Goal: Book appointment/travel/reservation

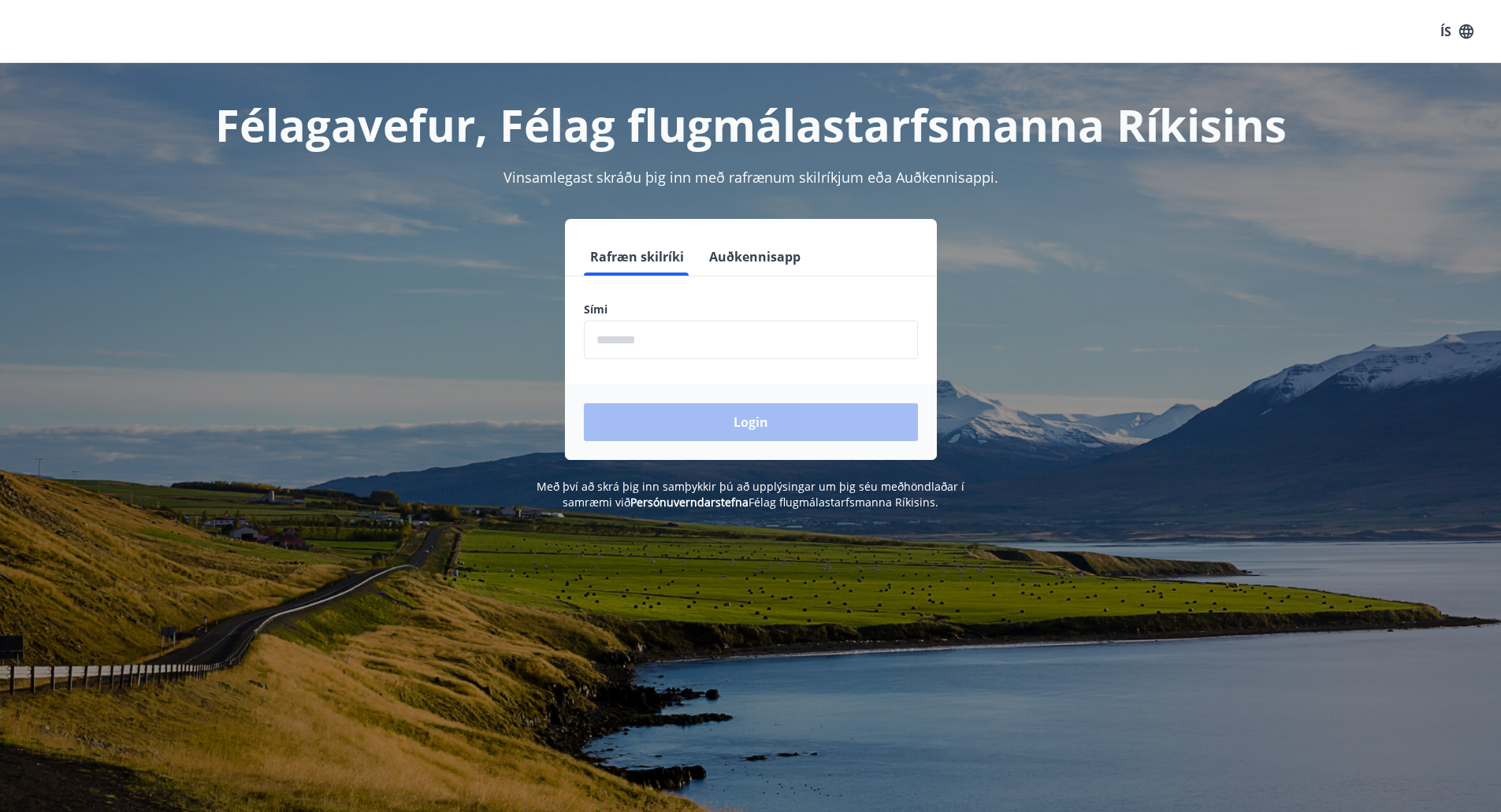
click at [713, 345] on input "phone" at bounding box center [751, 339] width 334 height 38
drag, startPoint x: 665, startPoint y: 340, endPoint x: 565, endPoint y: 340, distance: 100.0
click at [565, 340] on div "Sími ​" at bounding box center [750, 330] width 372 height 57
type input "********"
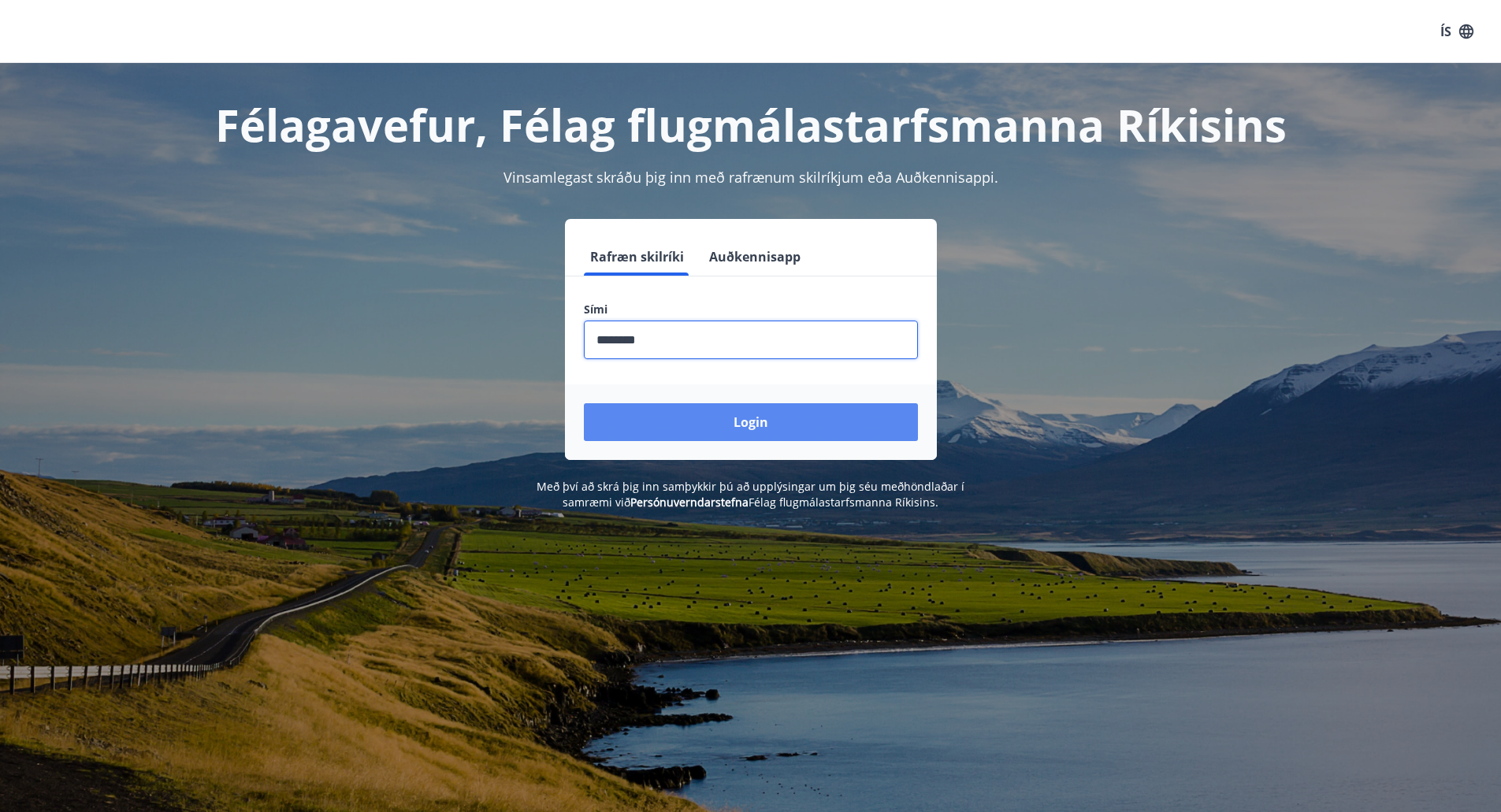
click at [725, 426] on button "Login" at bounding box center [751, 422] width 334 height 38
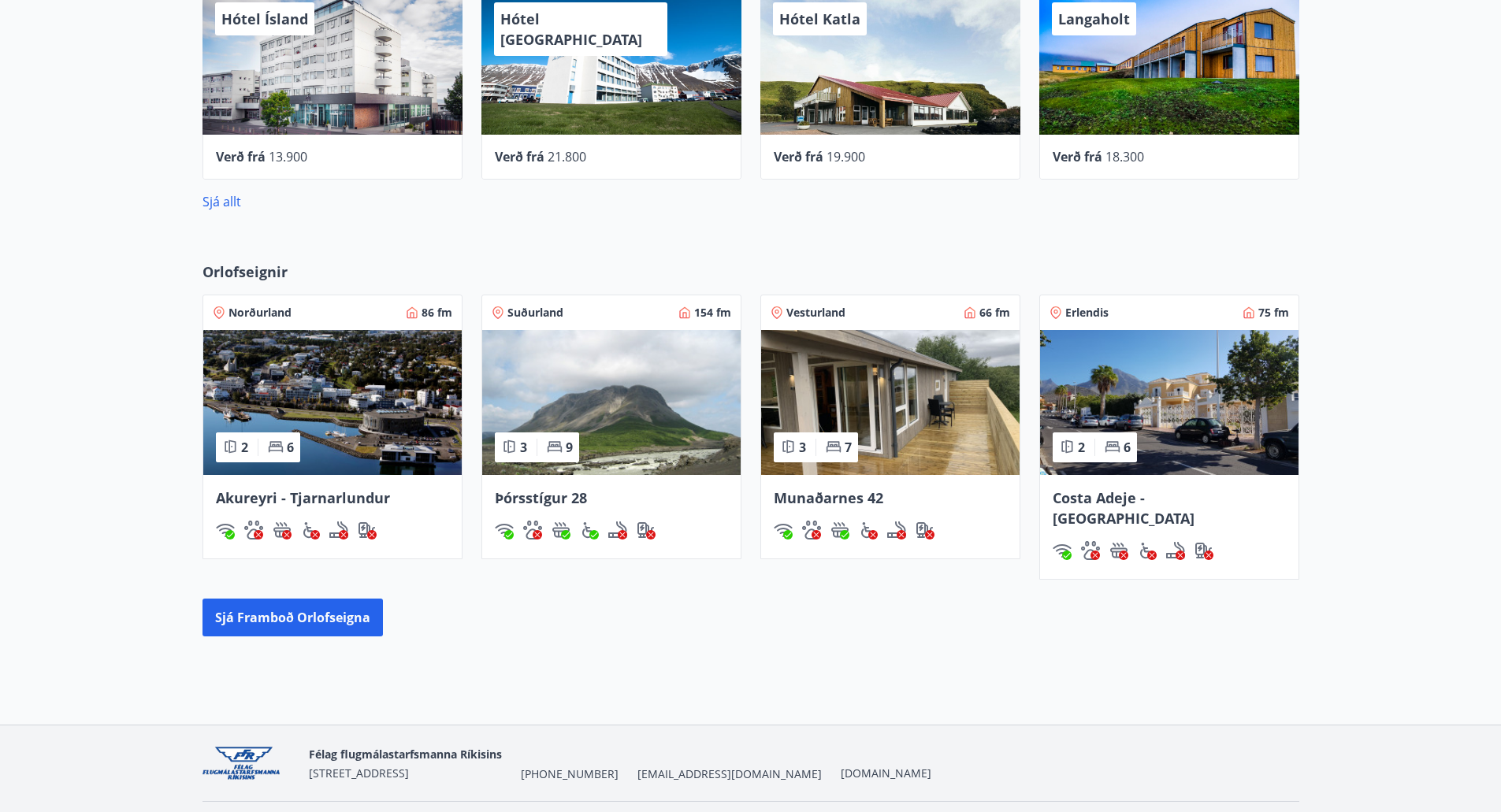
scroll to position [676, 0]
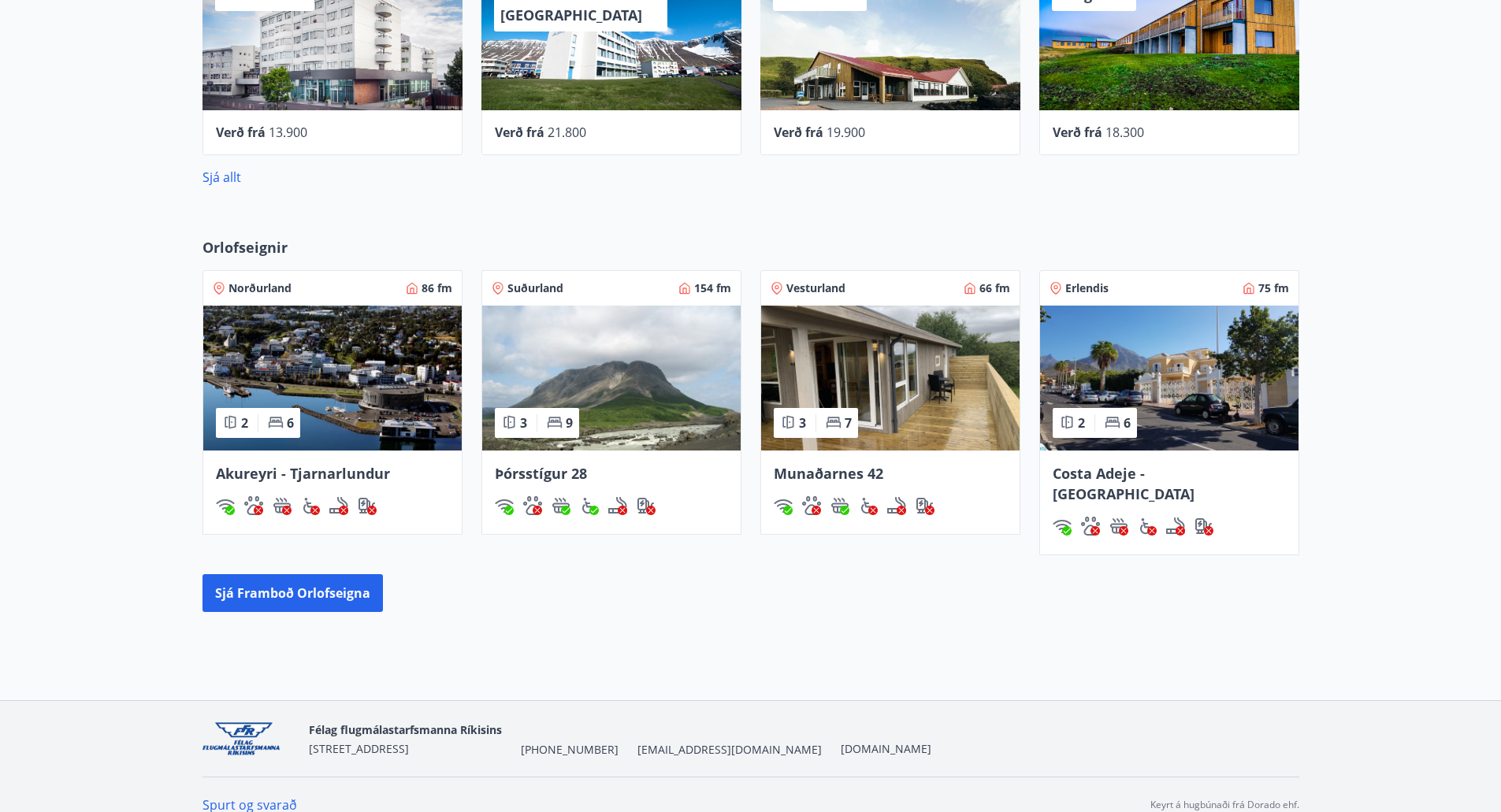
click at [813, 475] on span "Munaðarnes 42" at bounding box center [829, 473] width 109 height 19
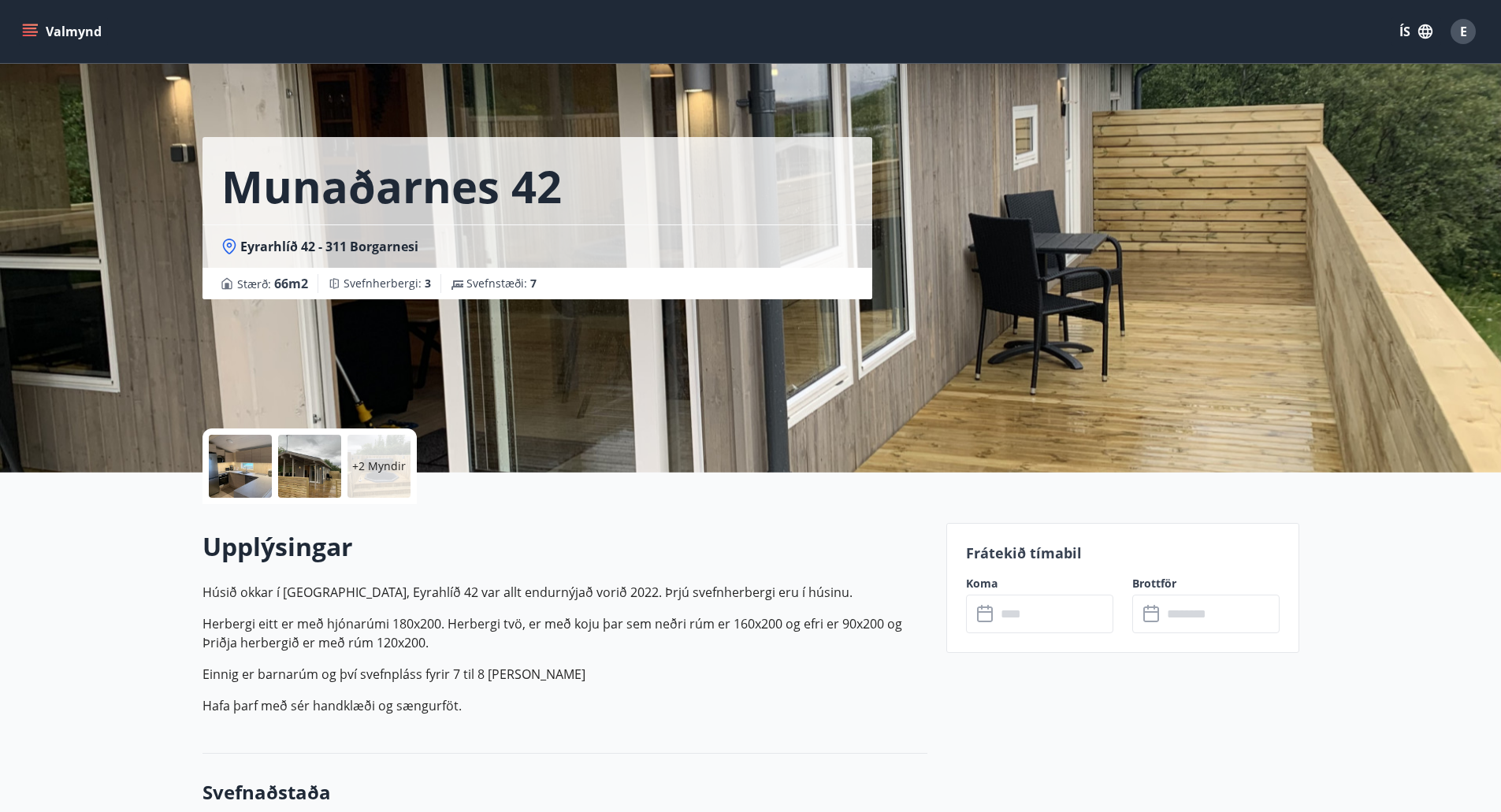
click at [1052, 616] on input "text" at bounding box center [1055, 613] width 118 height 38
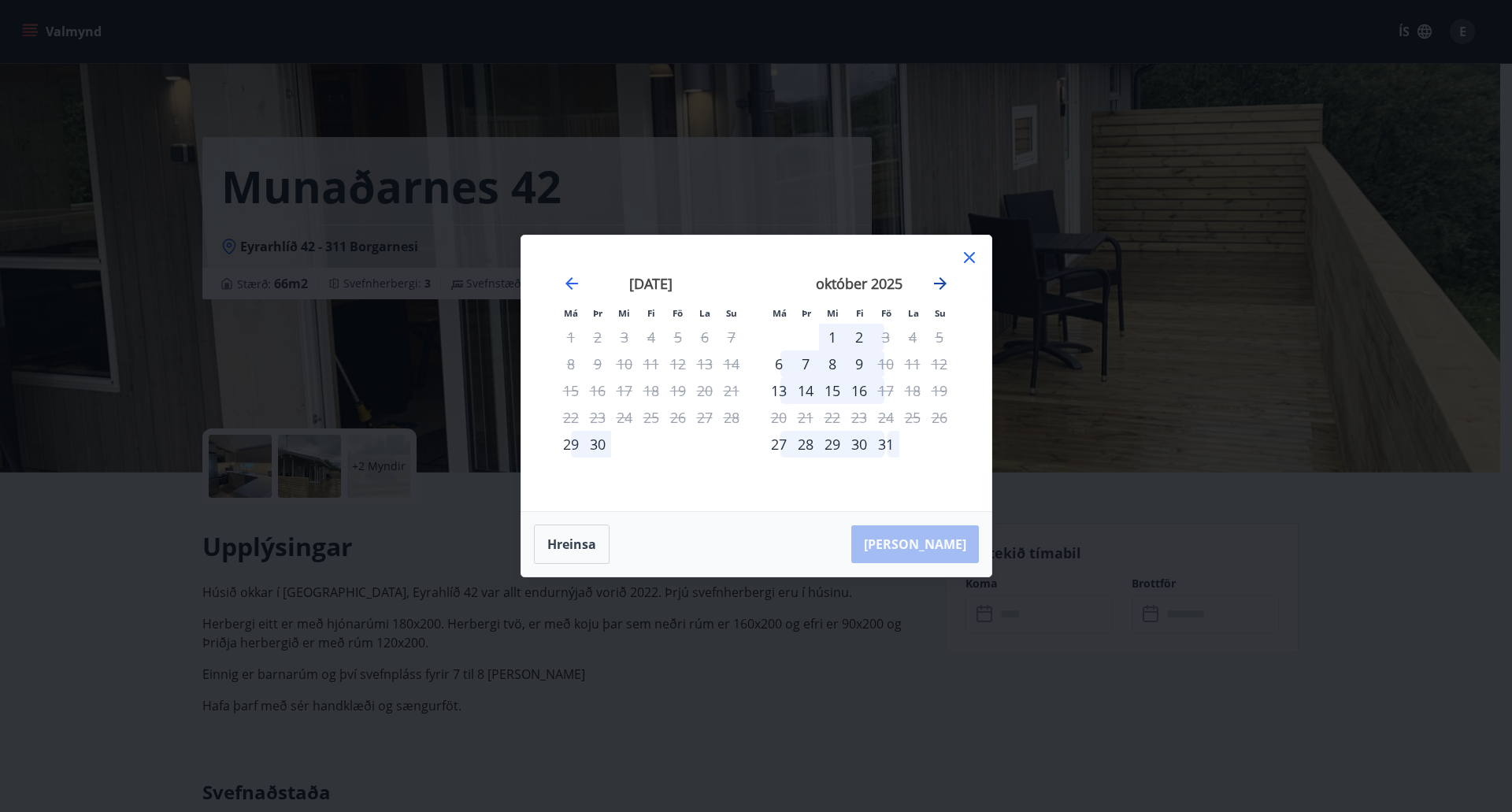
click at [941, 278] on icon "Move forward to switch to the next month." at bounding box center [940, 283] width 19 height 19
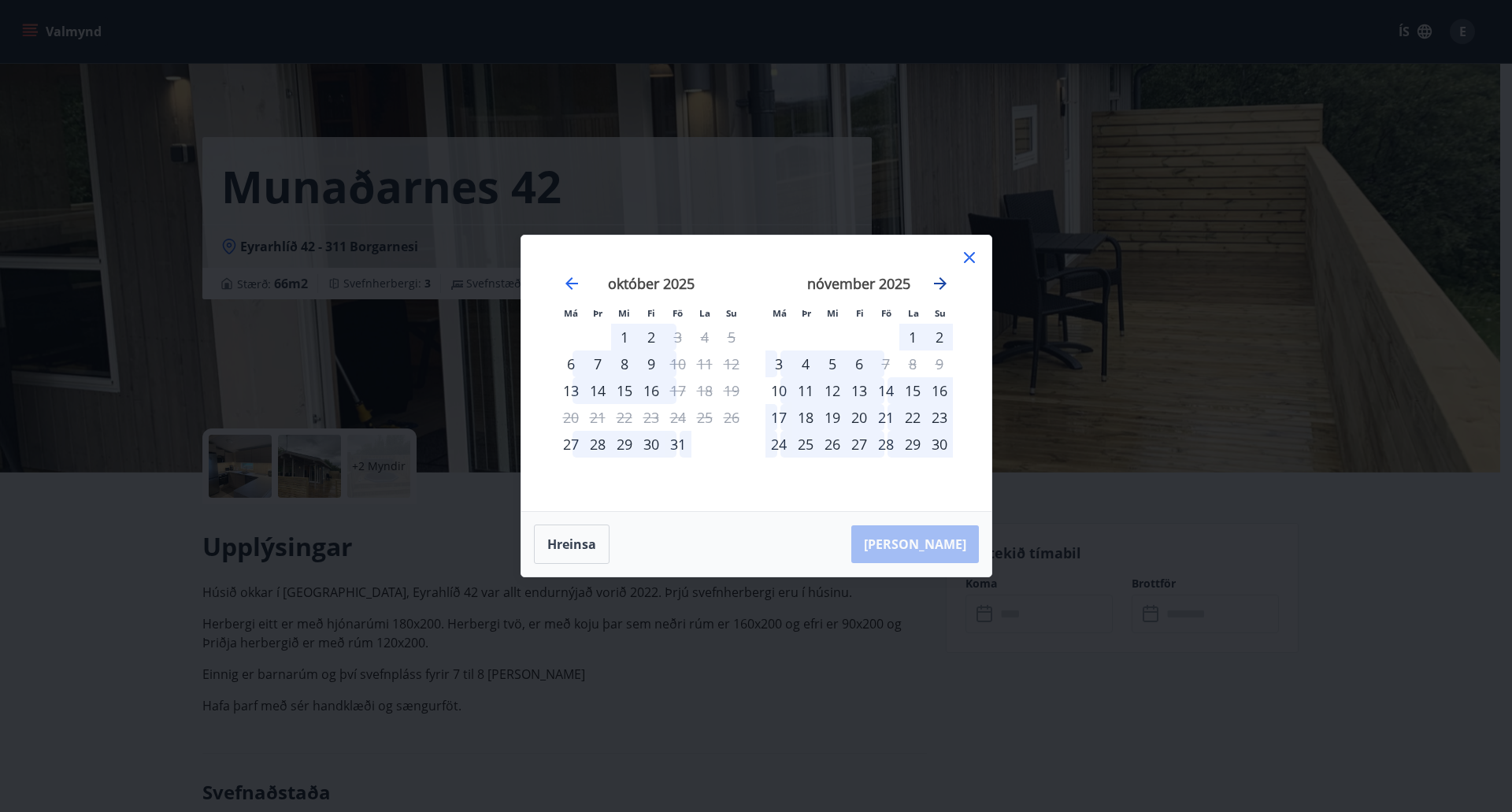
click at [941, 278] on icon "Move forward to switch to the next month." at bounding box center [940, 283] width 19 height 19
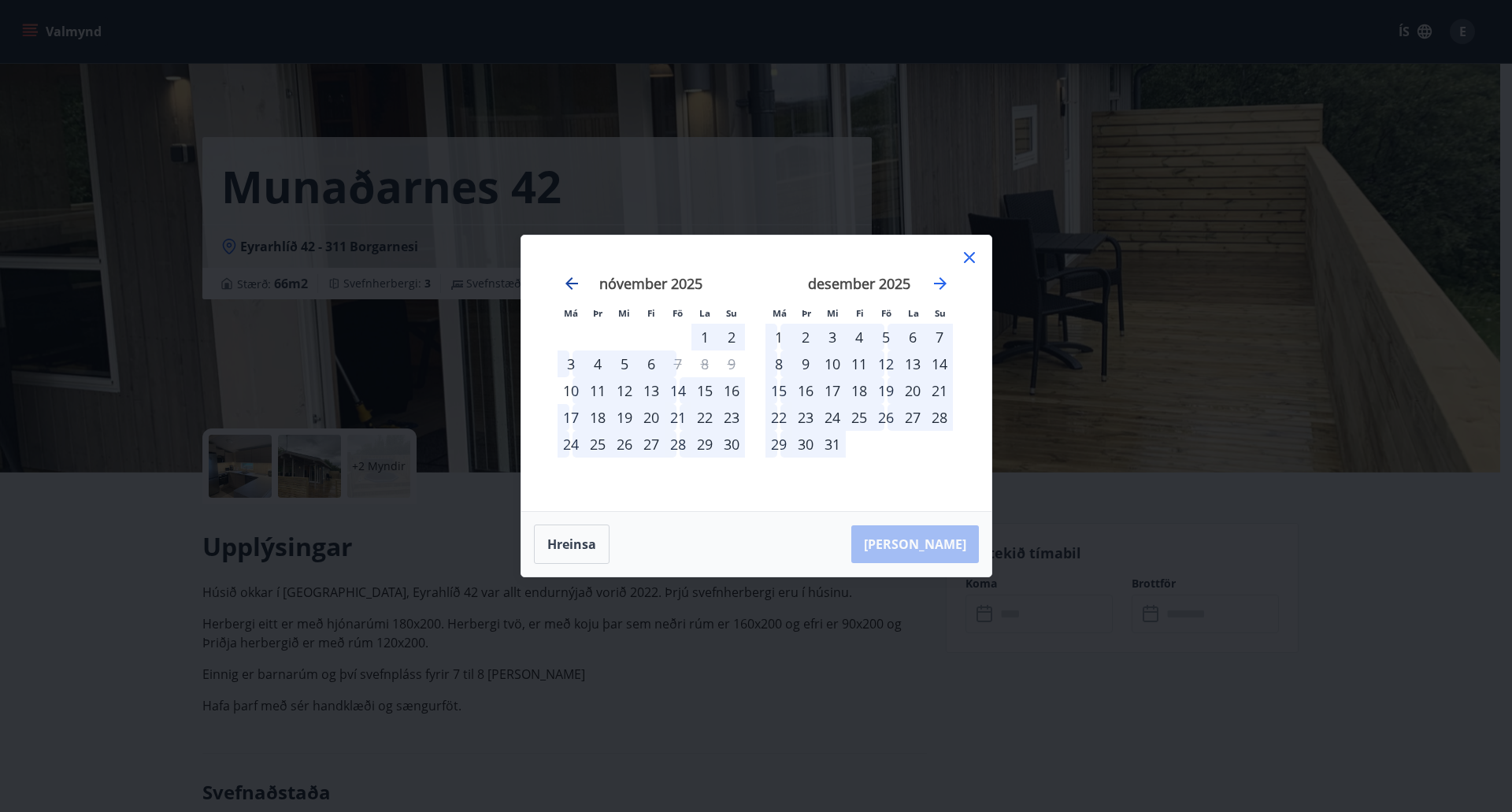
click at [567, 282] on icon "Move backward to switch to the previous month." at bounding box center [571, 283] width 12 height 12
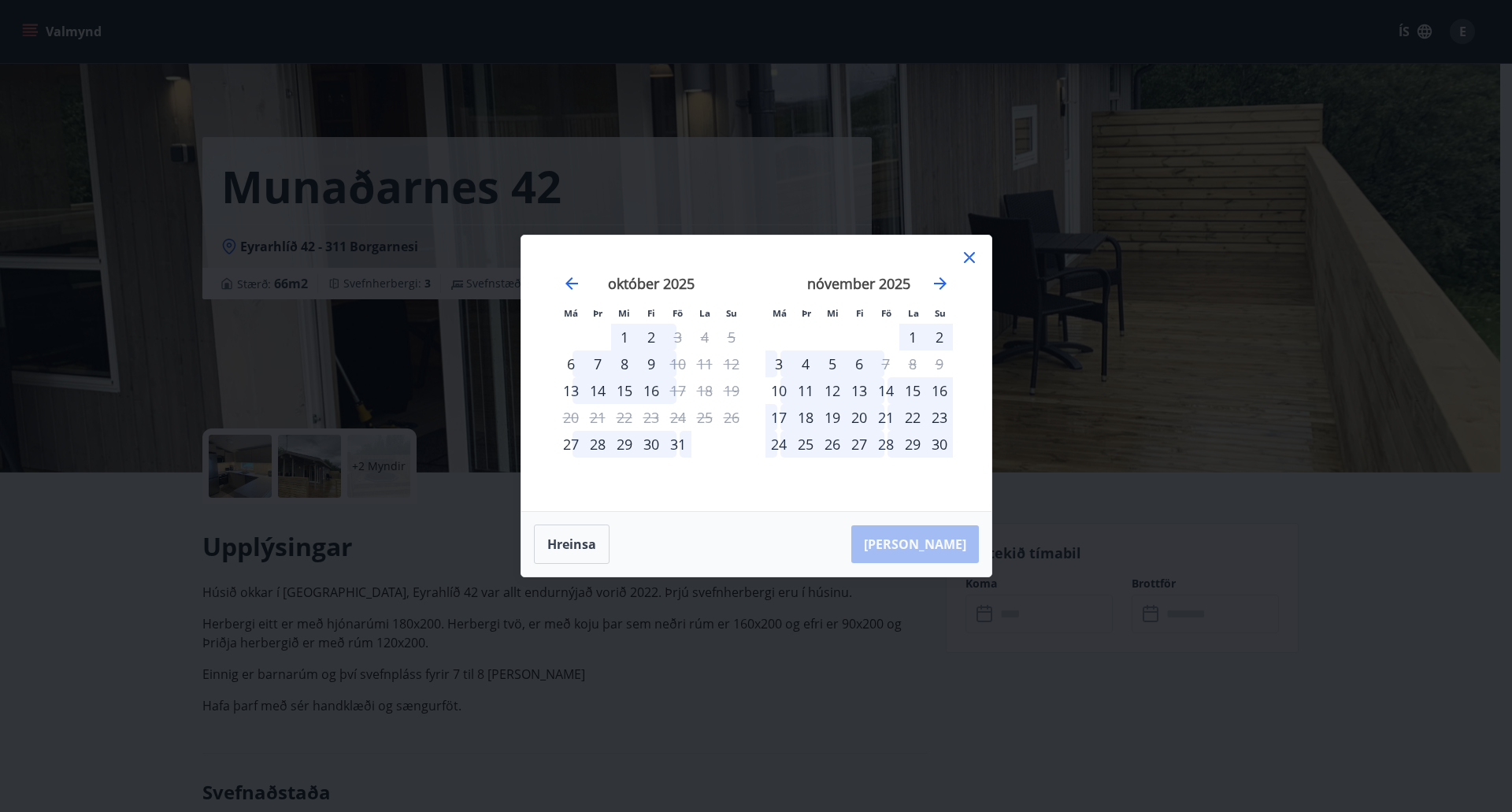
click at [684, 449] on div "31" at bounding box center [678, 444] width 27 height 27
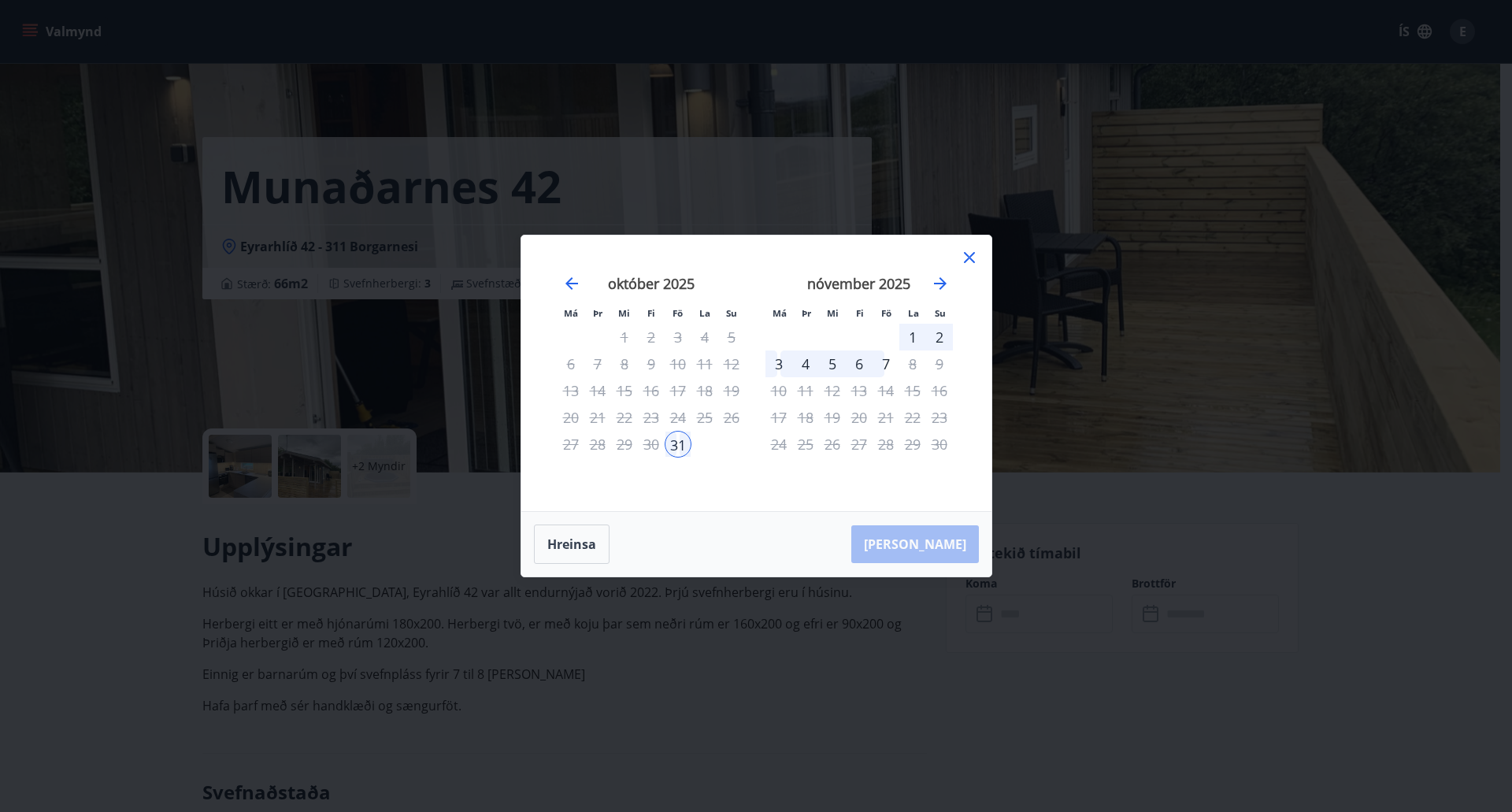
click at [940, 334] on div "2" at bounding box center [939, 337] width 27 height 27
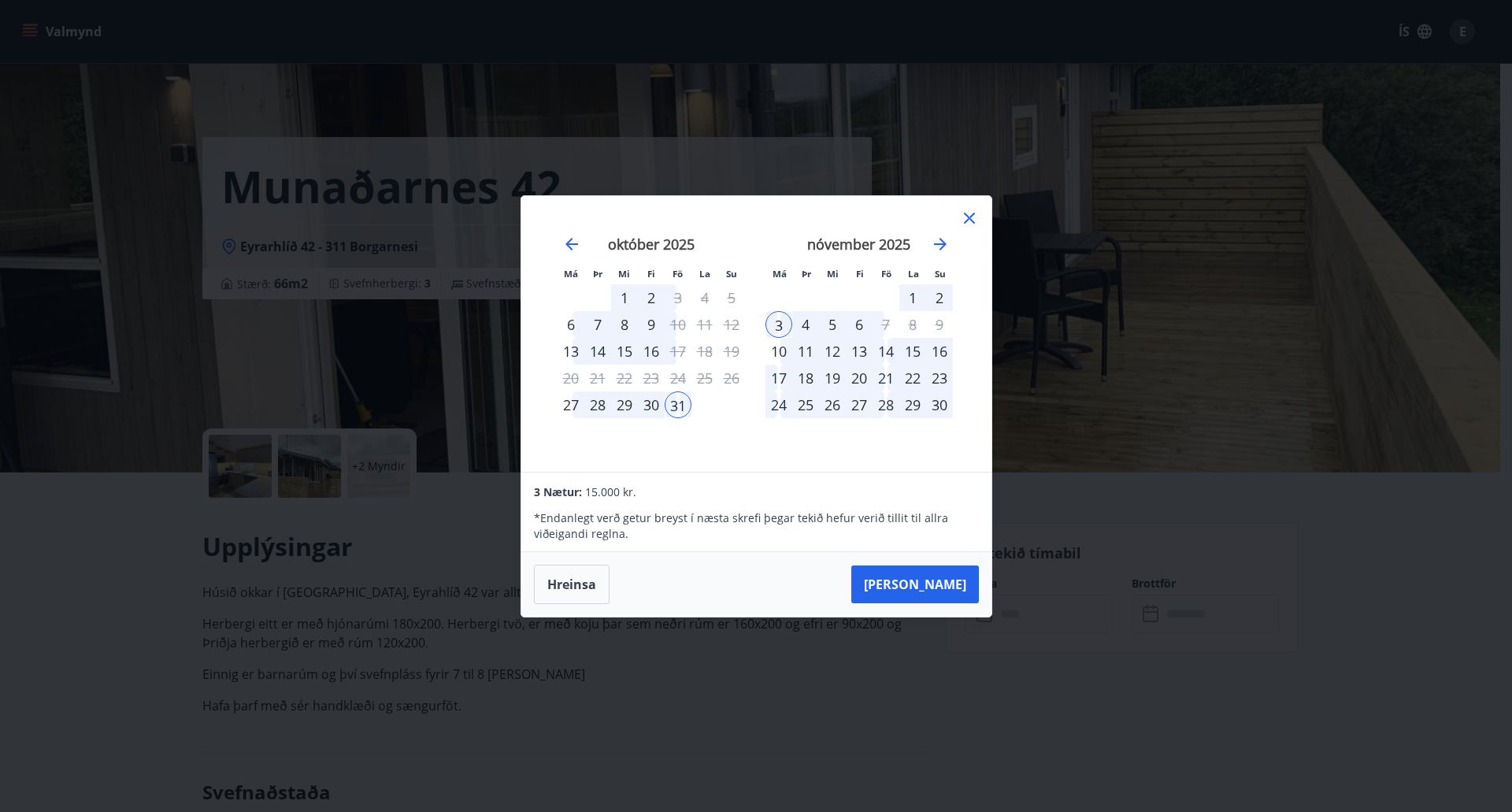
click at [936, 294] on div "2" at bounding box center [939, 297] width 27 height 27
drag, startPoint x: 781, startPoint y: 324, endPoint x: 949, endPoint y: 301, distance: 169.6
click at [949, 301] on tbody "1 2 3 4 5 6 7 8 9 10 11 12 13 14 15 16 17 18 19 20 21 22 23 24 25 26 27 28 29 30" at bounding box center [859, 351] width 188 height 134
click at [778, 323] on div "3" at bounding box center [778, 324] width 27 height 27
click at [972, 219] on icon at bounding box center [969, 218] width 19 height 19
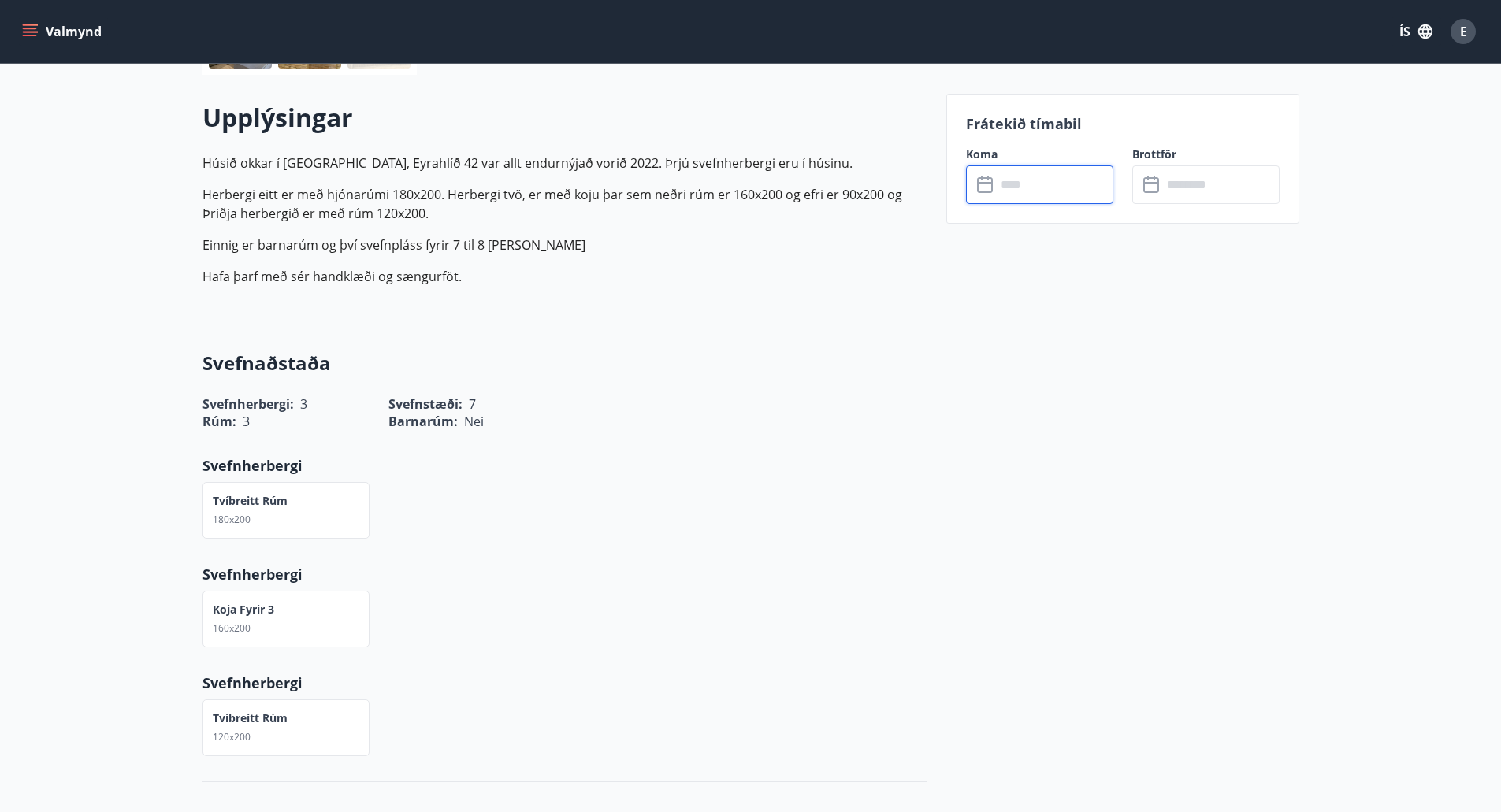
scroll to position [285, 0]
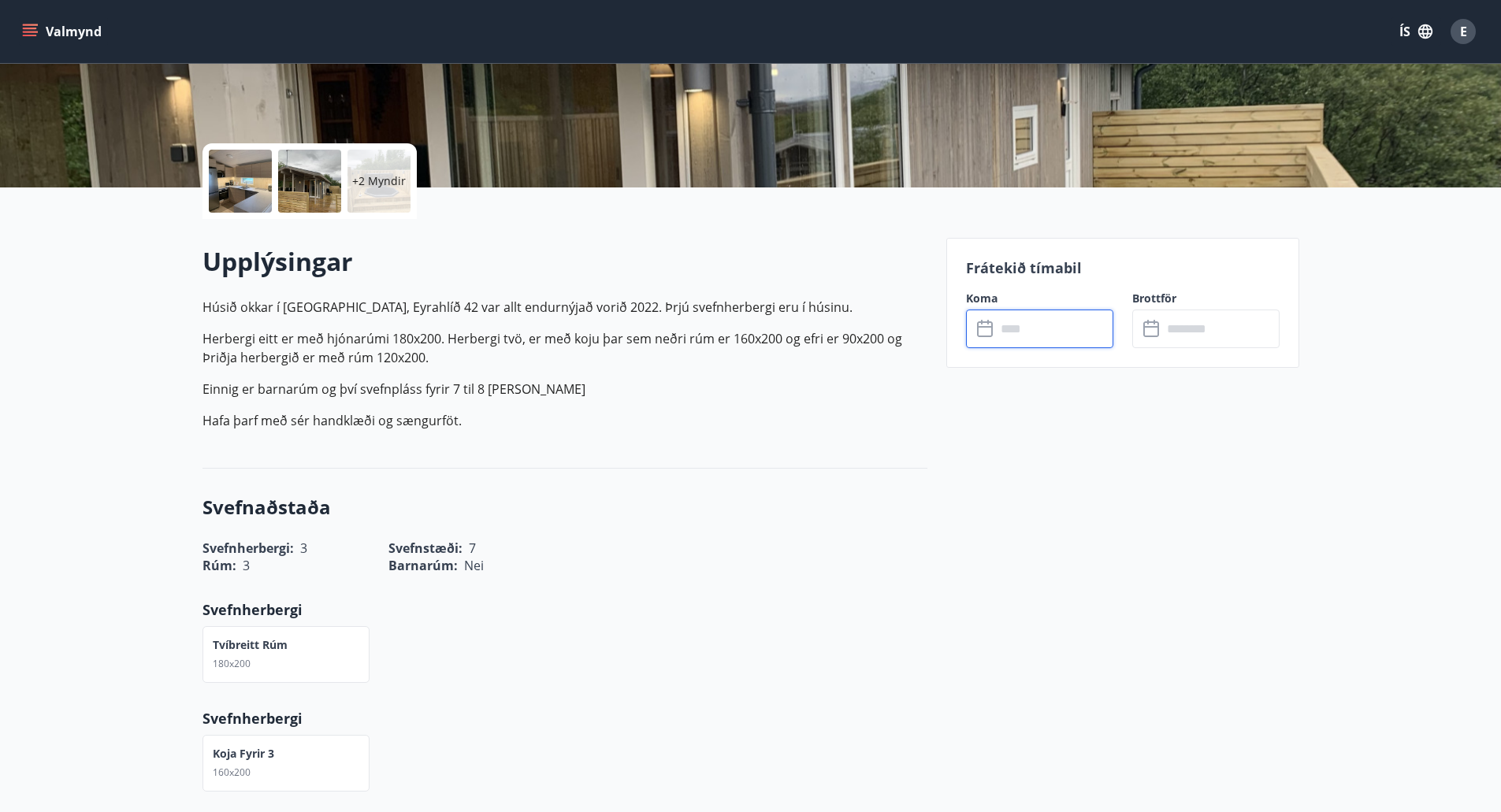
click at [1026, 334] on input "text" at bounding box center [1055, 328] width 118 height 38
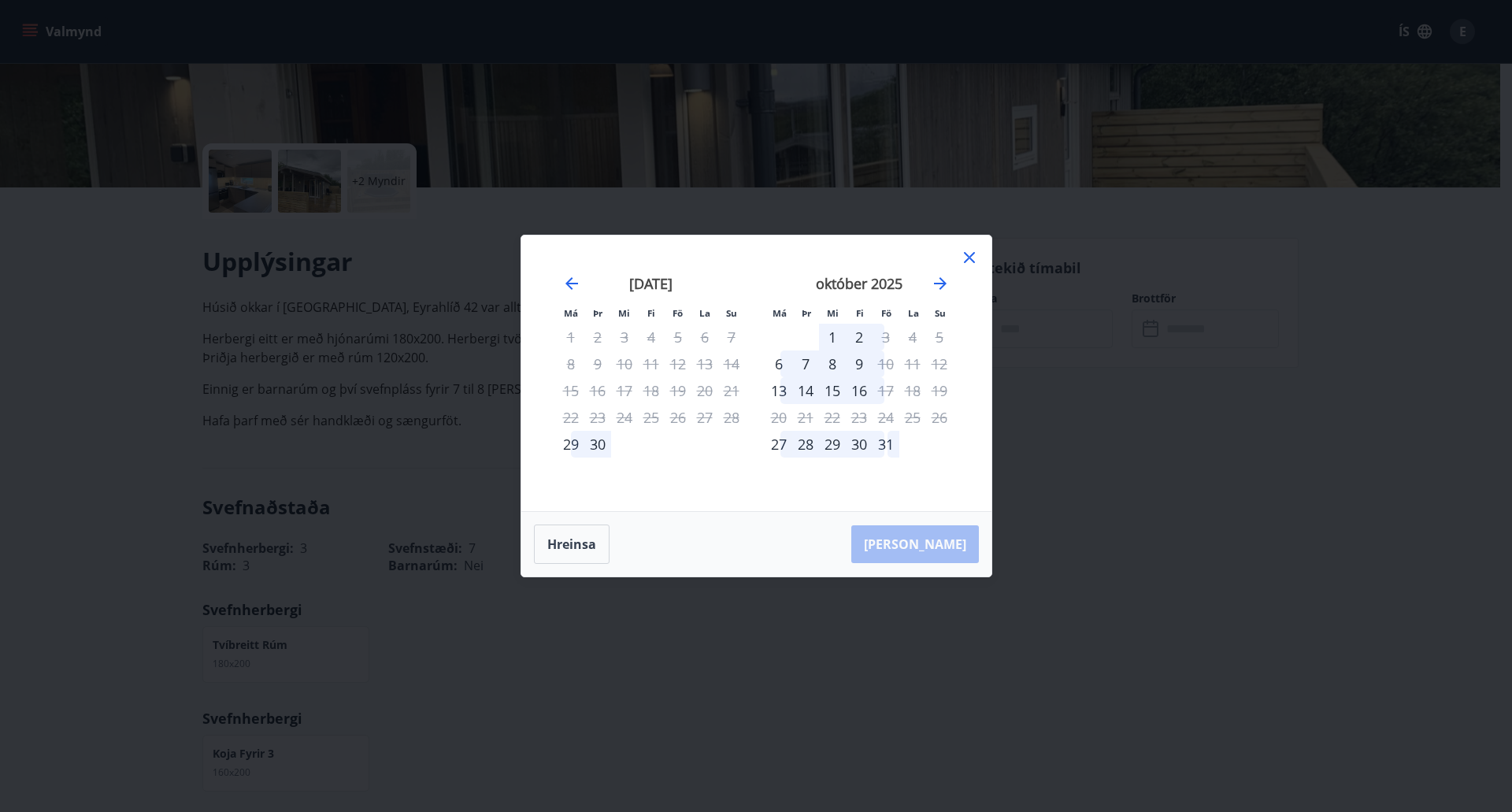
click at [895, 445] on div "31" at bounding box center [886, 444] width 27 height 27
click at [938, 282] on icon "Move forward to switch to the next month." at bounding box center [940, 283] width 19 height 19
click at [938, 336] on div "2" at bounding box center [939, 337] width 27 height 27
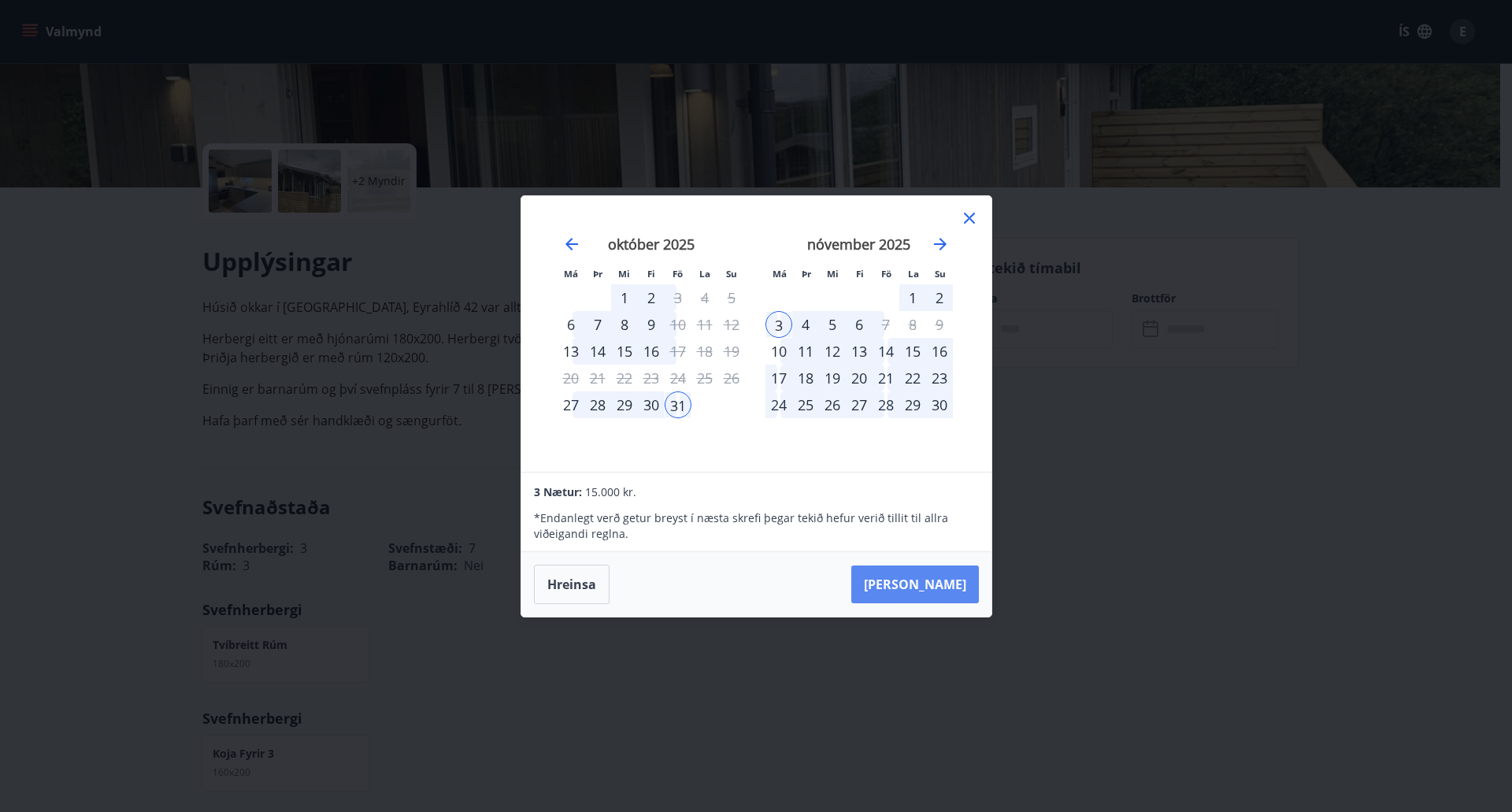
click at [939, 594] on button "[PERSON_NAME]" at bounding box center [914, 584] width 127 height 38
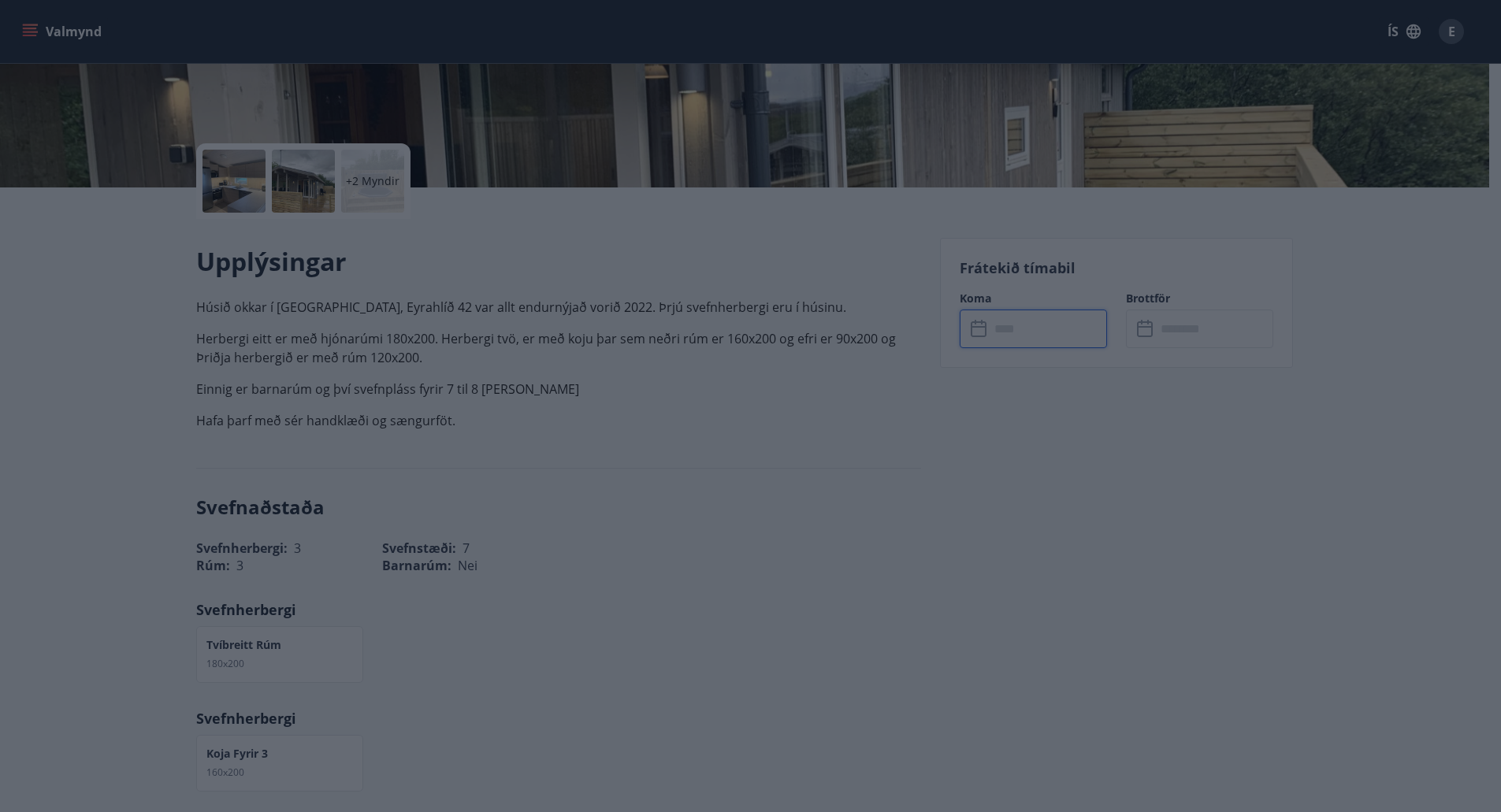
type input "******"
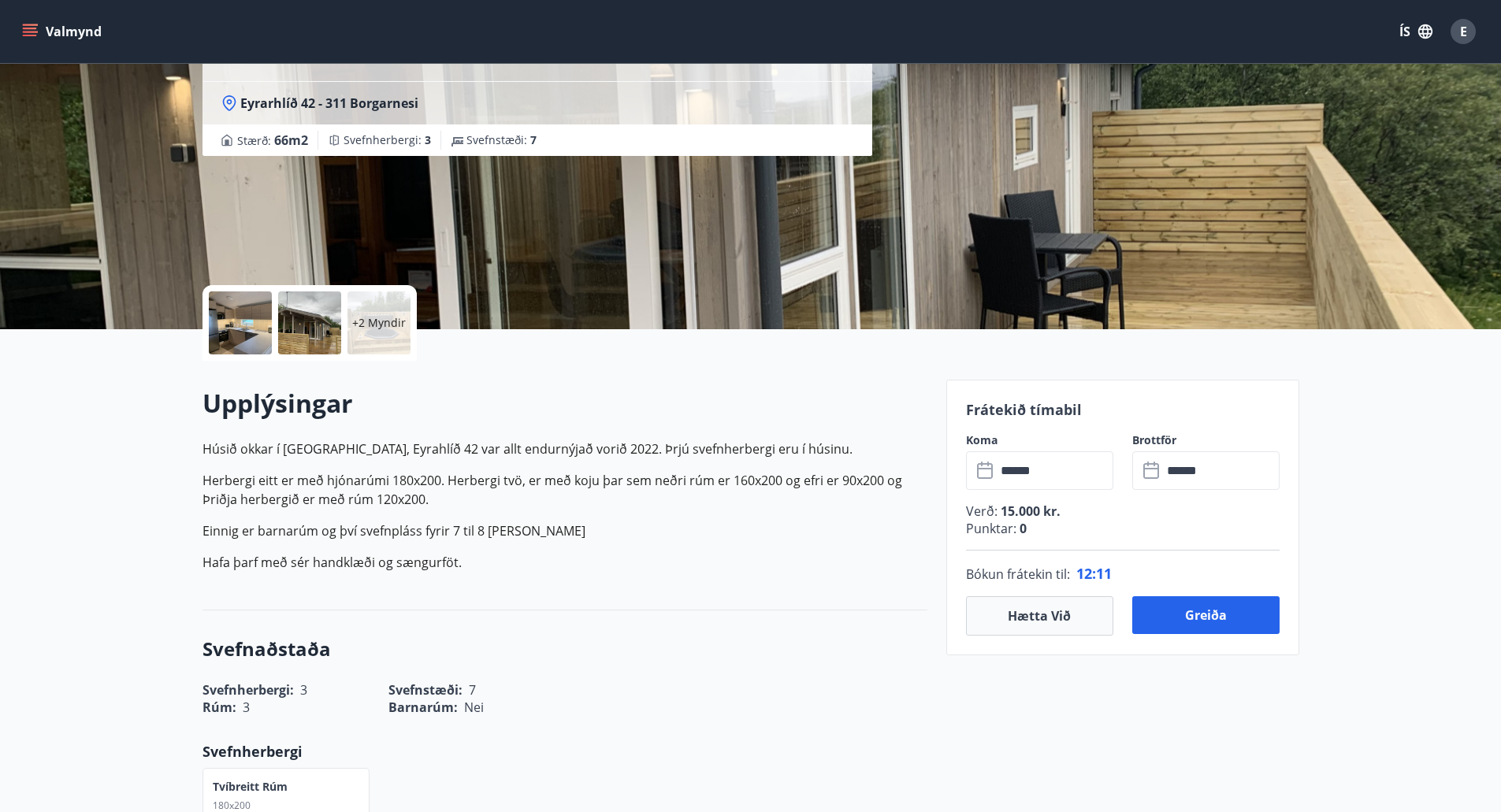
scroll to position [127, 0]
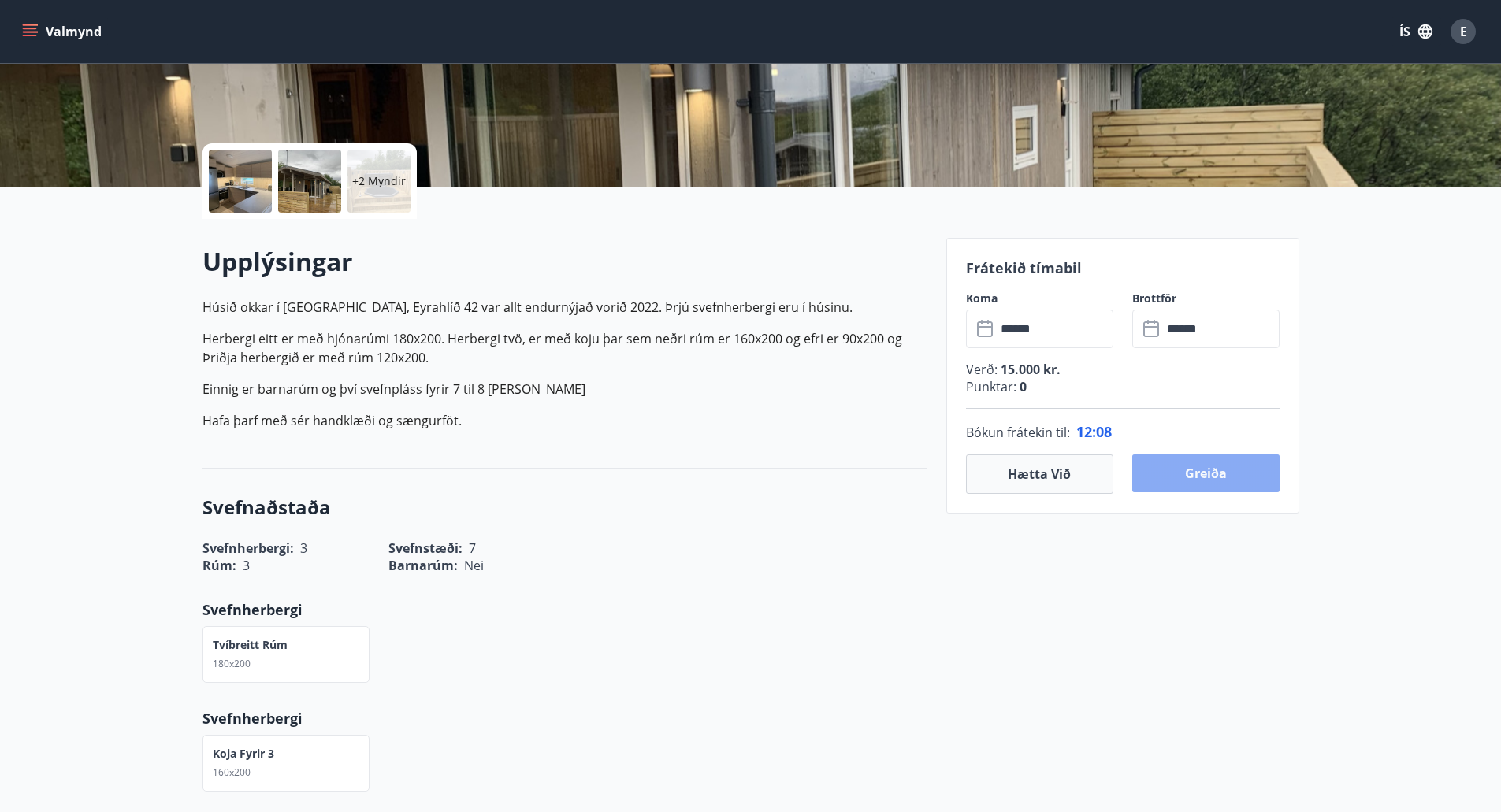
click at [1204, 474] on button "Greiða" at bounding box center [1206, 473] width 147 height 38
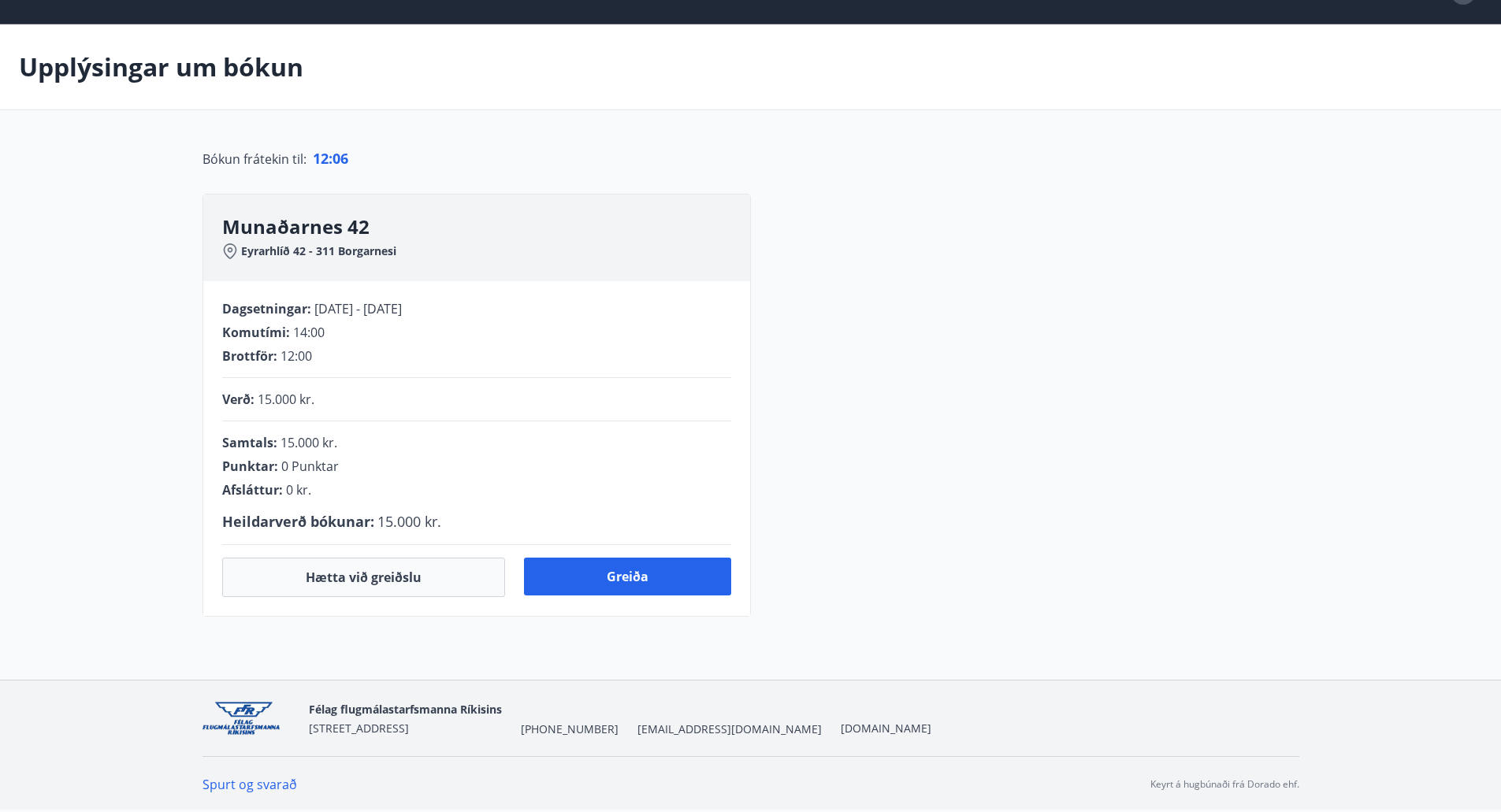
scroll to position [230, 0]
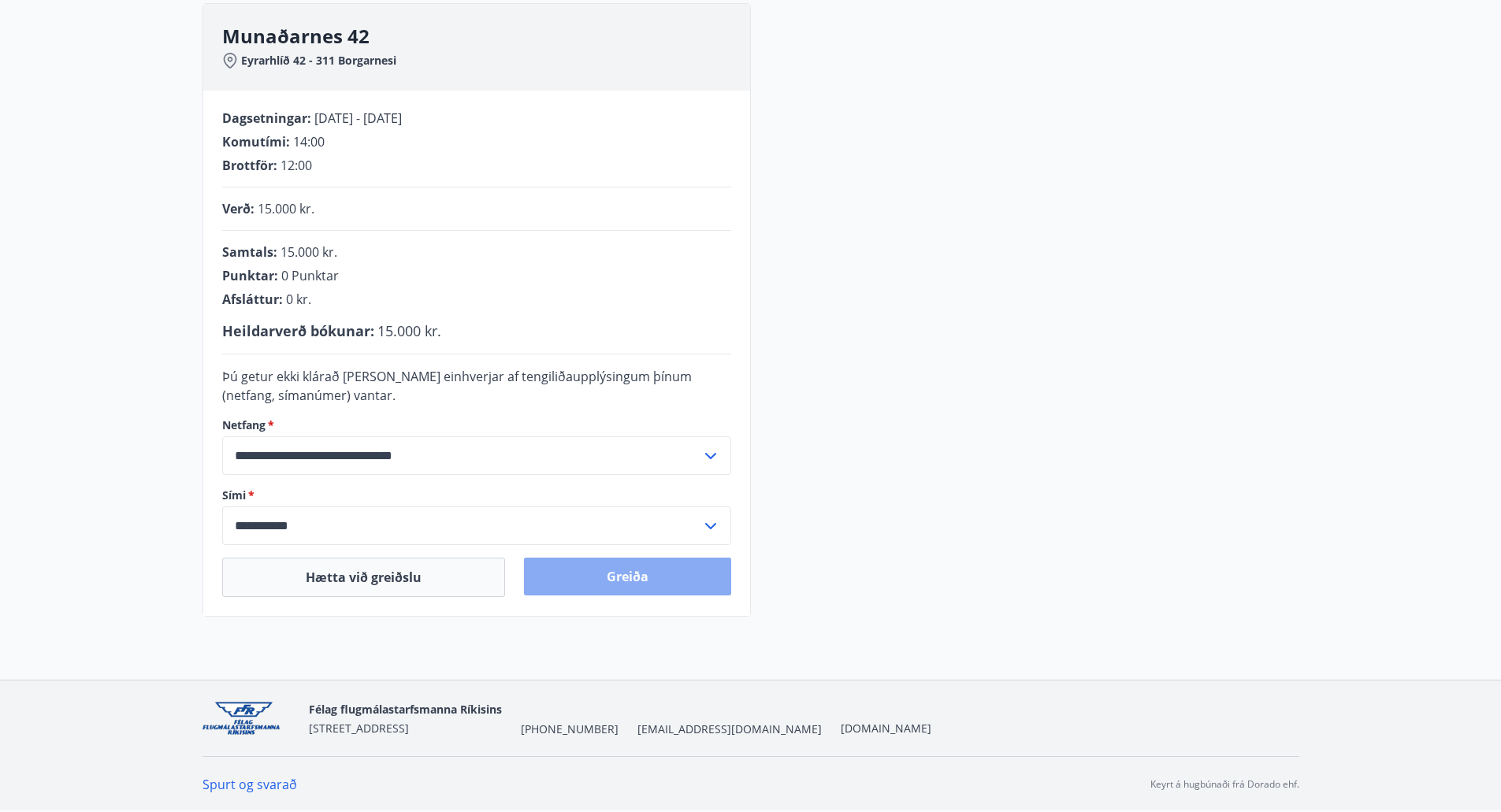
click at [695, 572] on button "Greiða" at bounding box center [628, 577] width 208 height 38
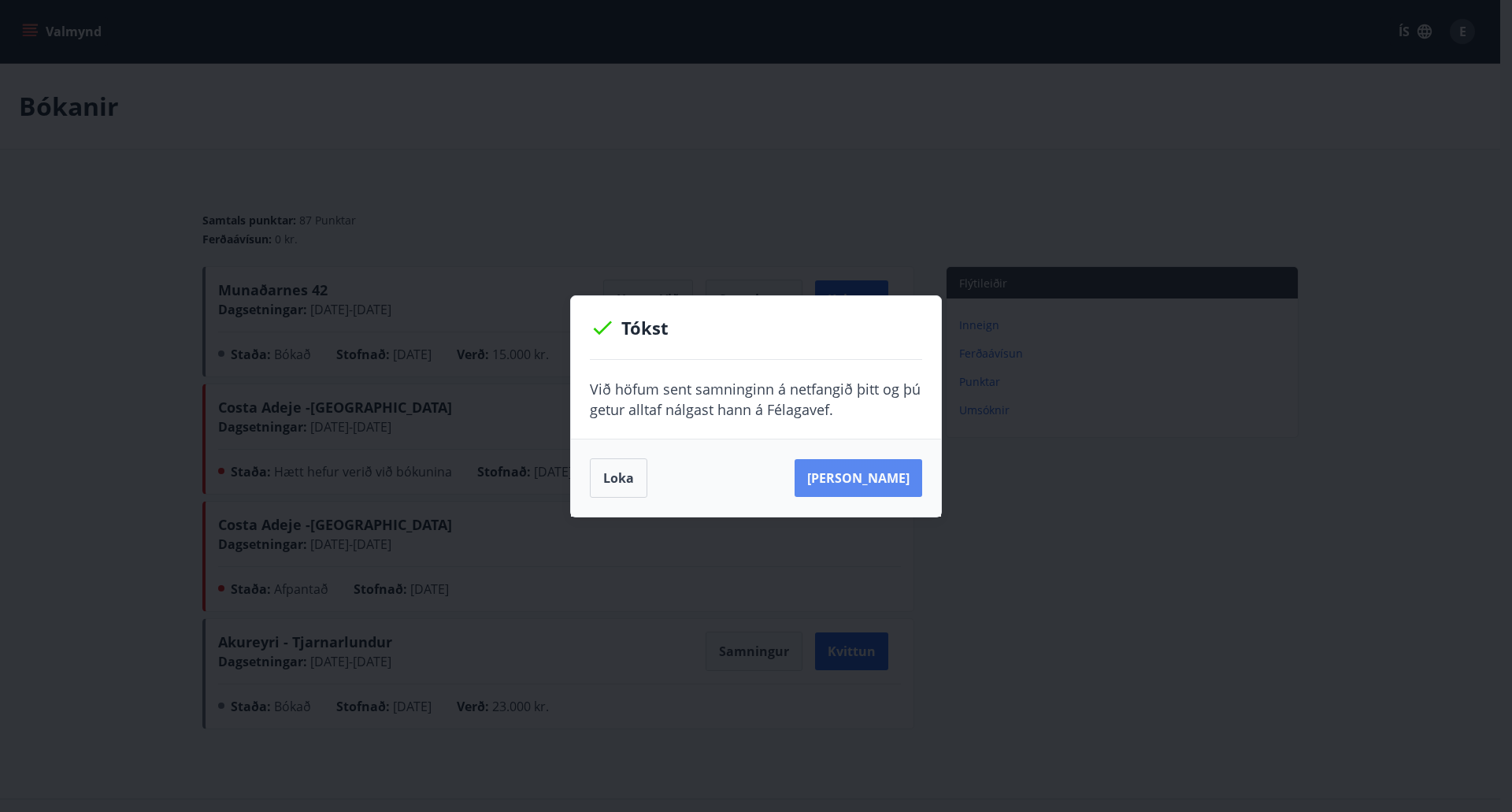
click at [881, 480] on button "Sjá samning" at bounding box center [858, 478] width 127 height 38
click at [622, 476] on button "Loka" at bounding box center [618, 478] width 57 height 39
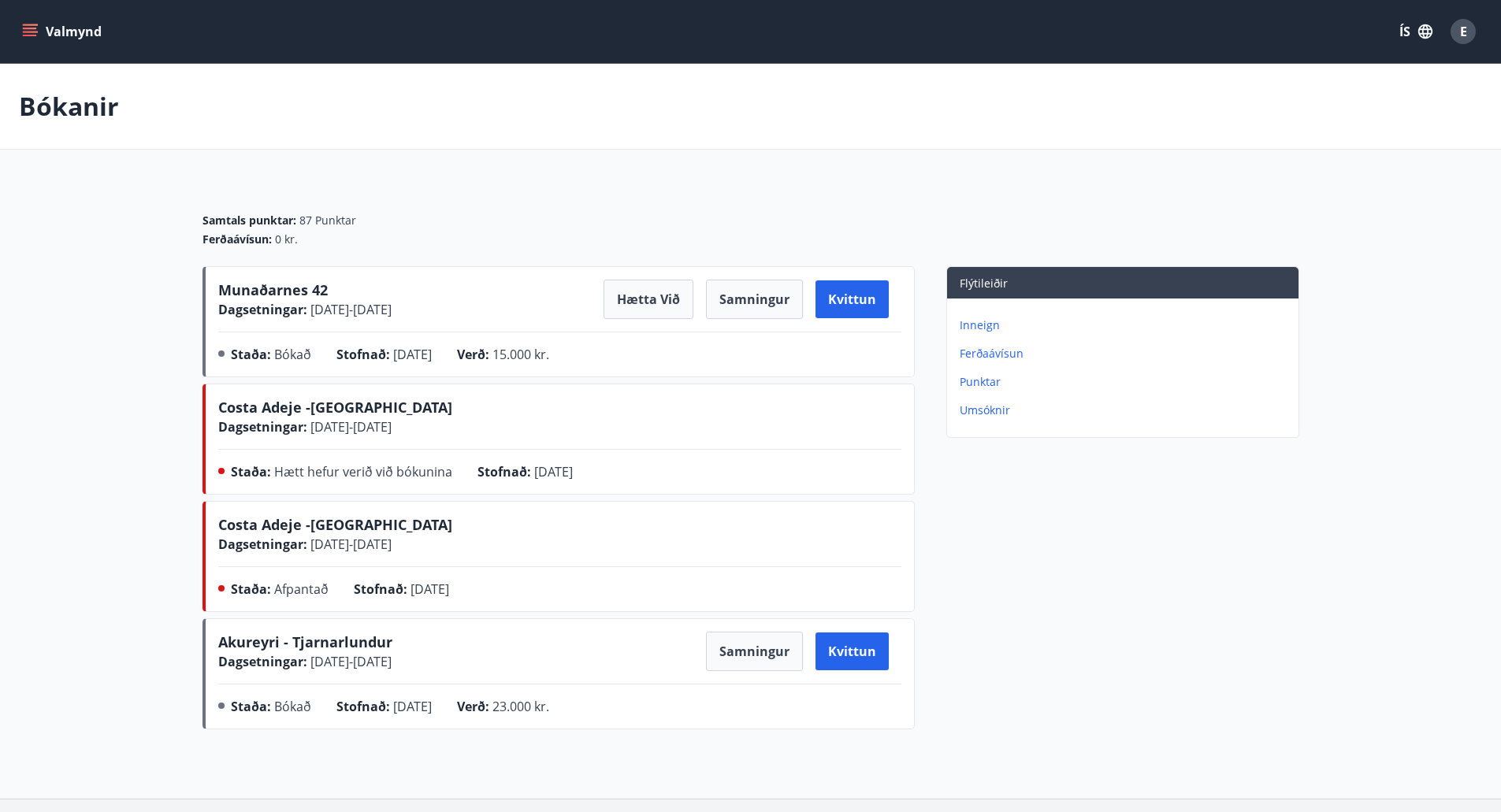
click at [32, 24] on icon "menu" at bounding box center [29, 31] width 16 height 16
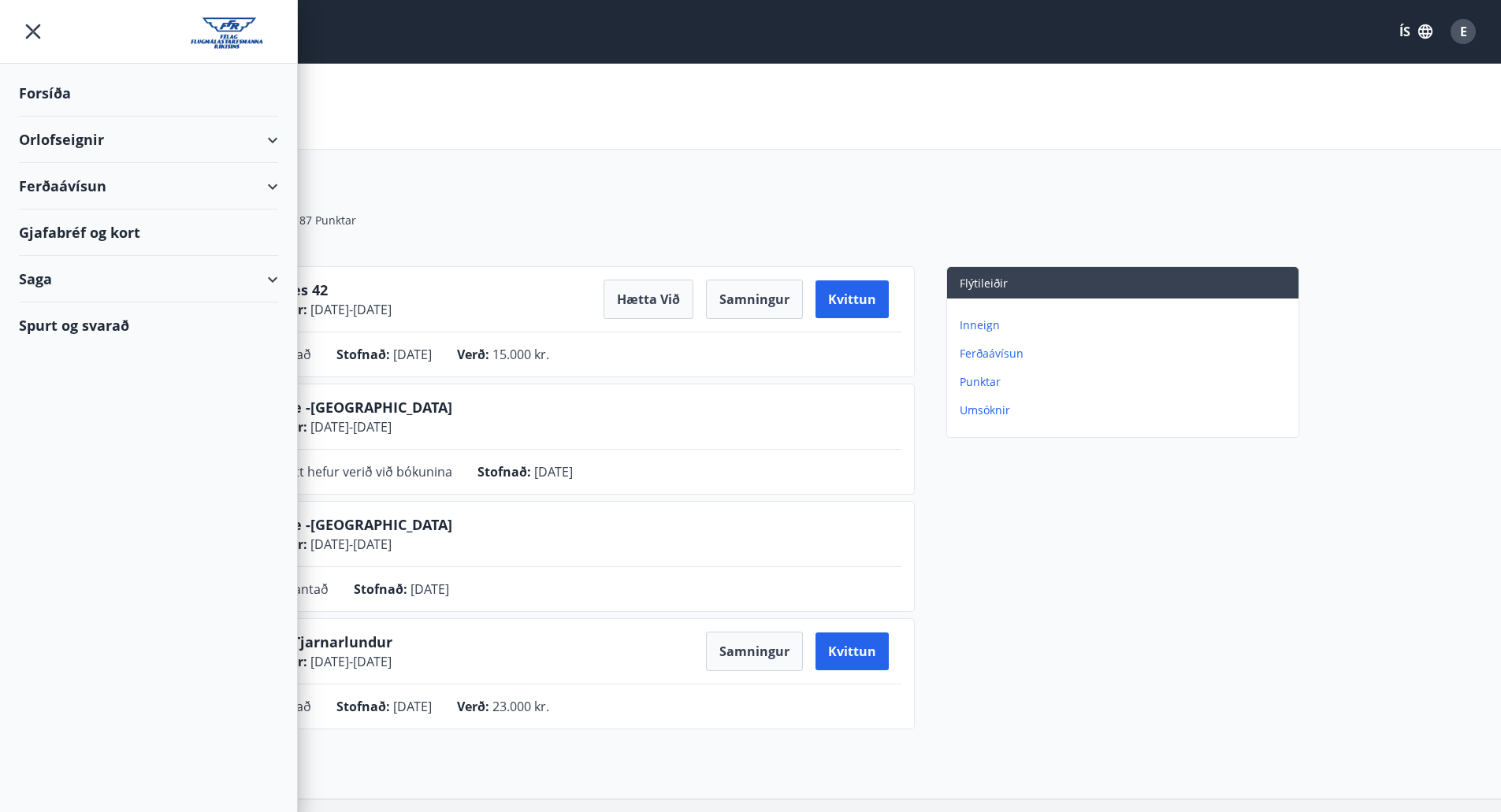
click at [270, 132] on div "Orlofseignir" at bounding box center [148, 140] width 259 height 47
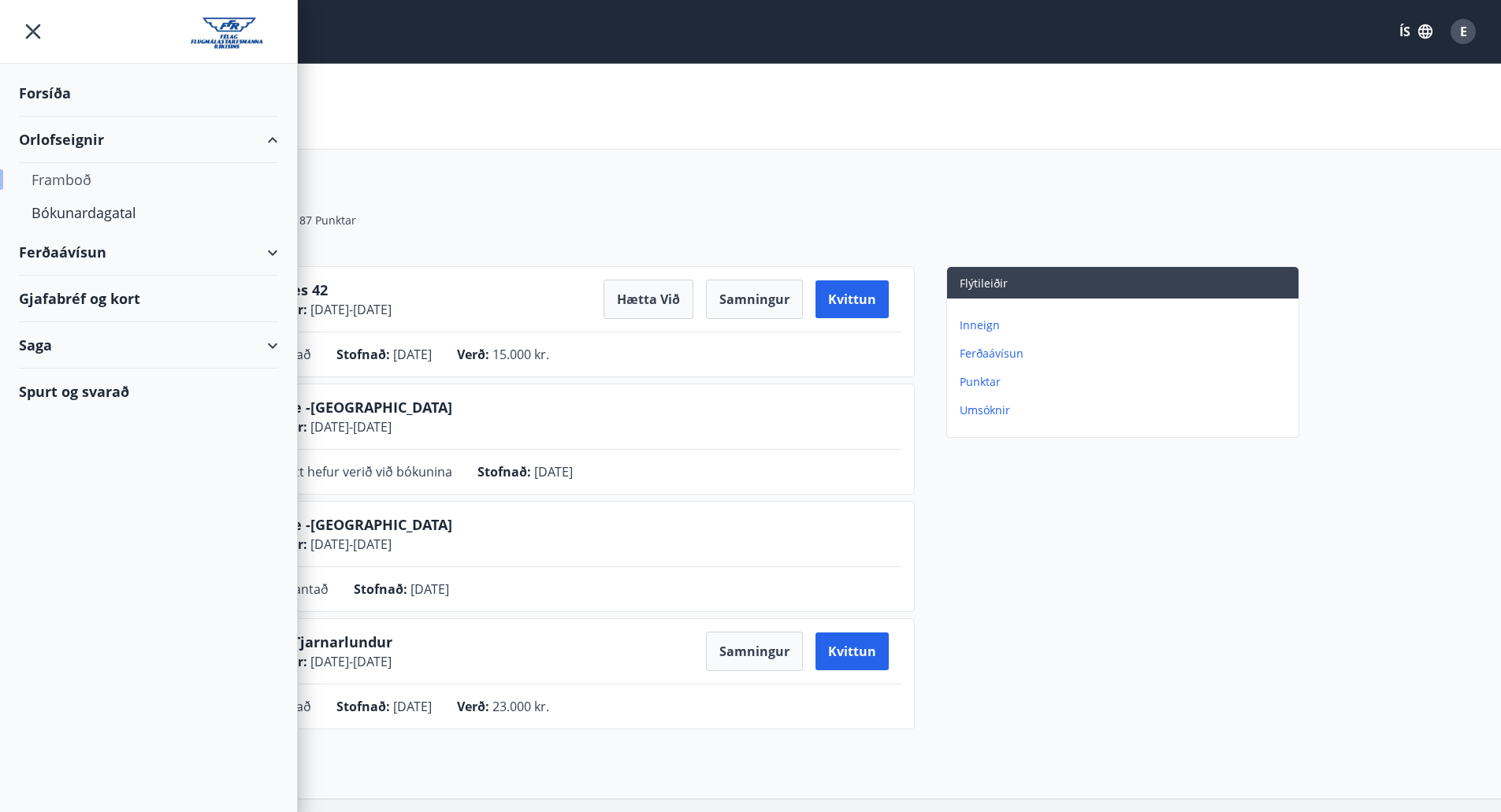
click at [71, 176] on div "Framboð" at bounding box center [149, 180] width 234 height 33
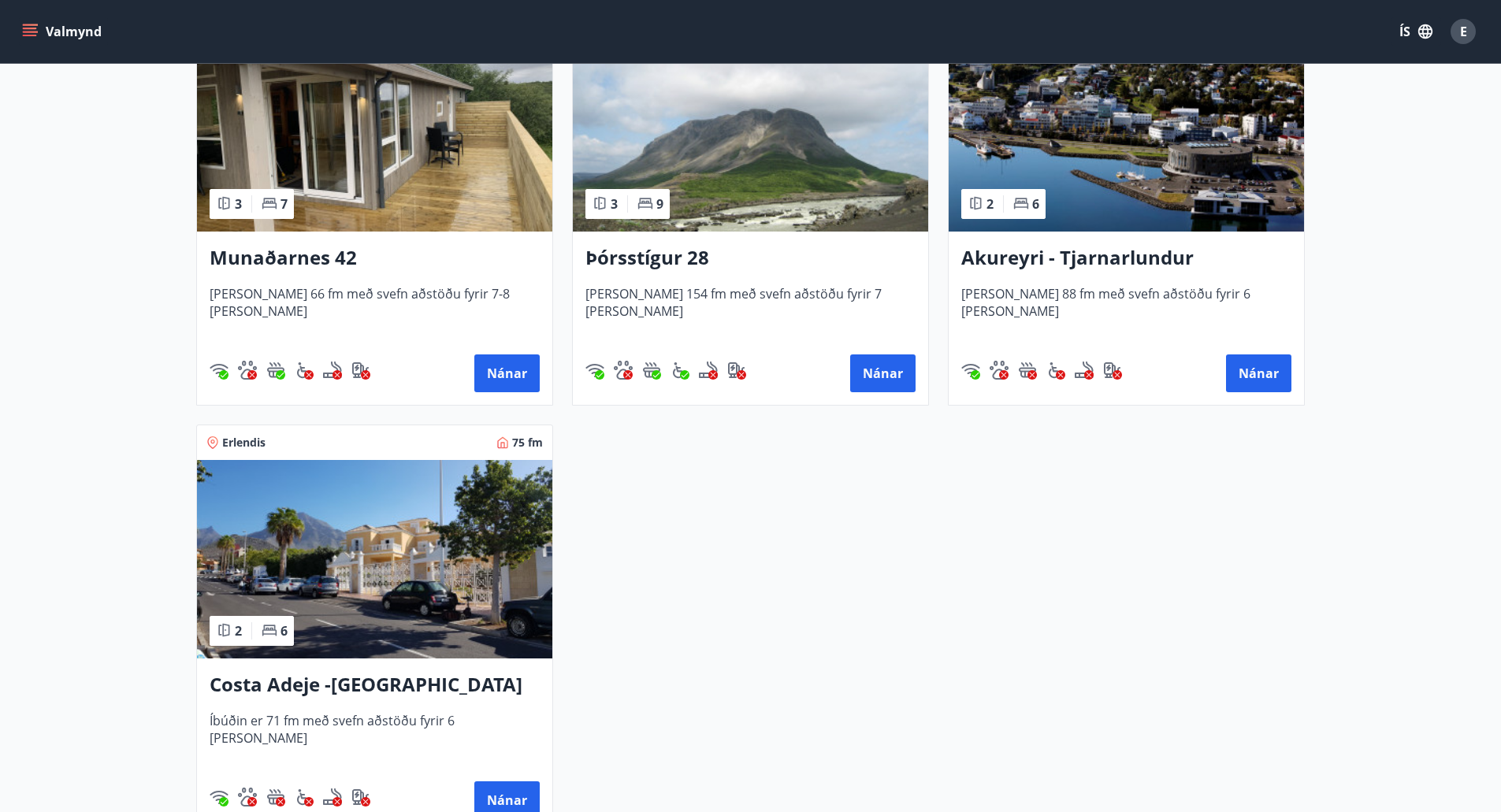
scroll to position [394, 0]
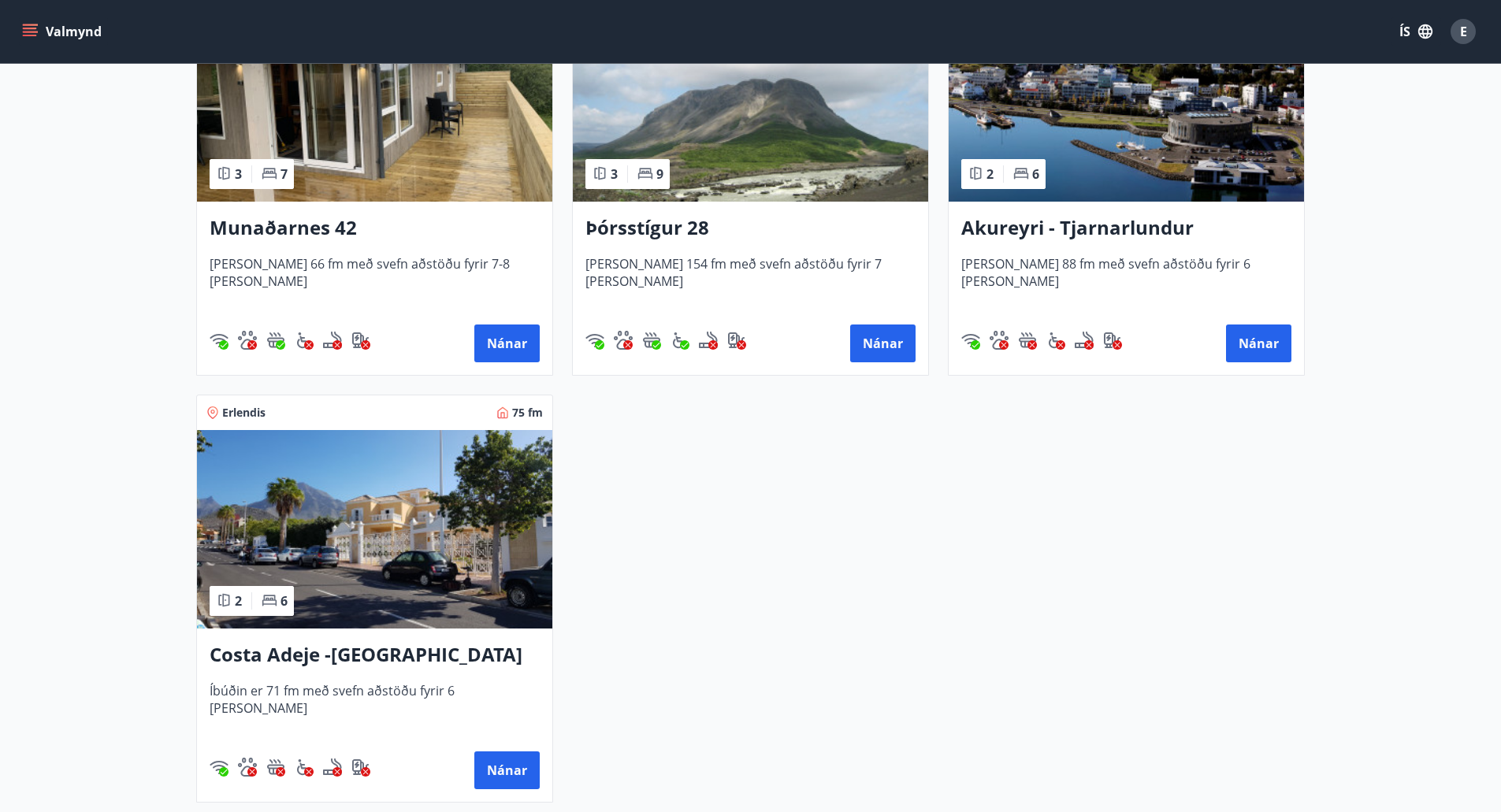
click at [261, 652] on h3 "Costa Adeje -[GEOGRAPHIC_DATA]" at bounding box center [375, 655] width 330 height 29
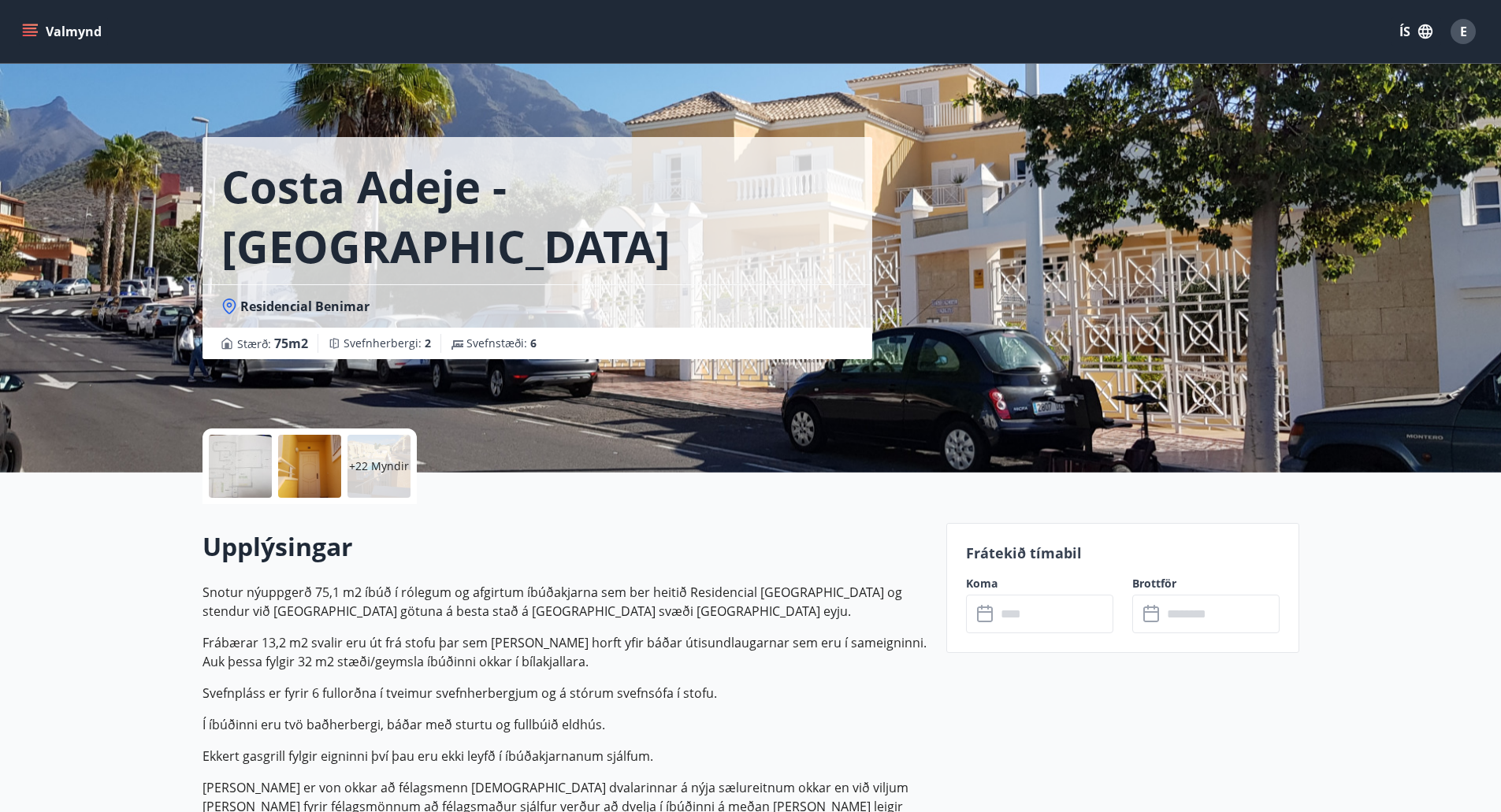
click at [1006, 618] on input "text" at bounding box center [1055, 613] width 118 height 38
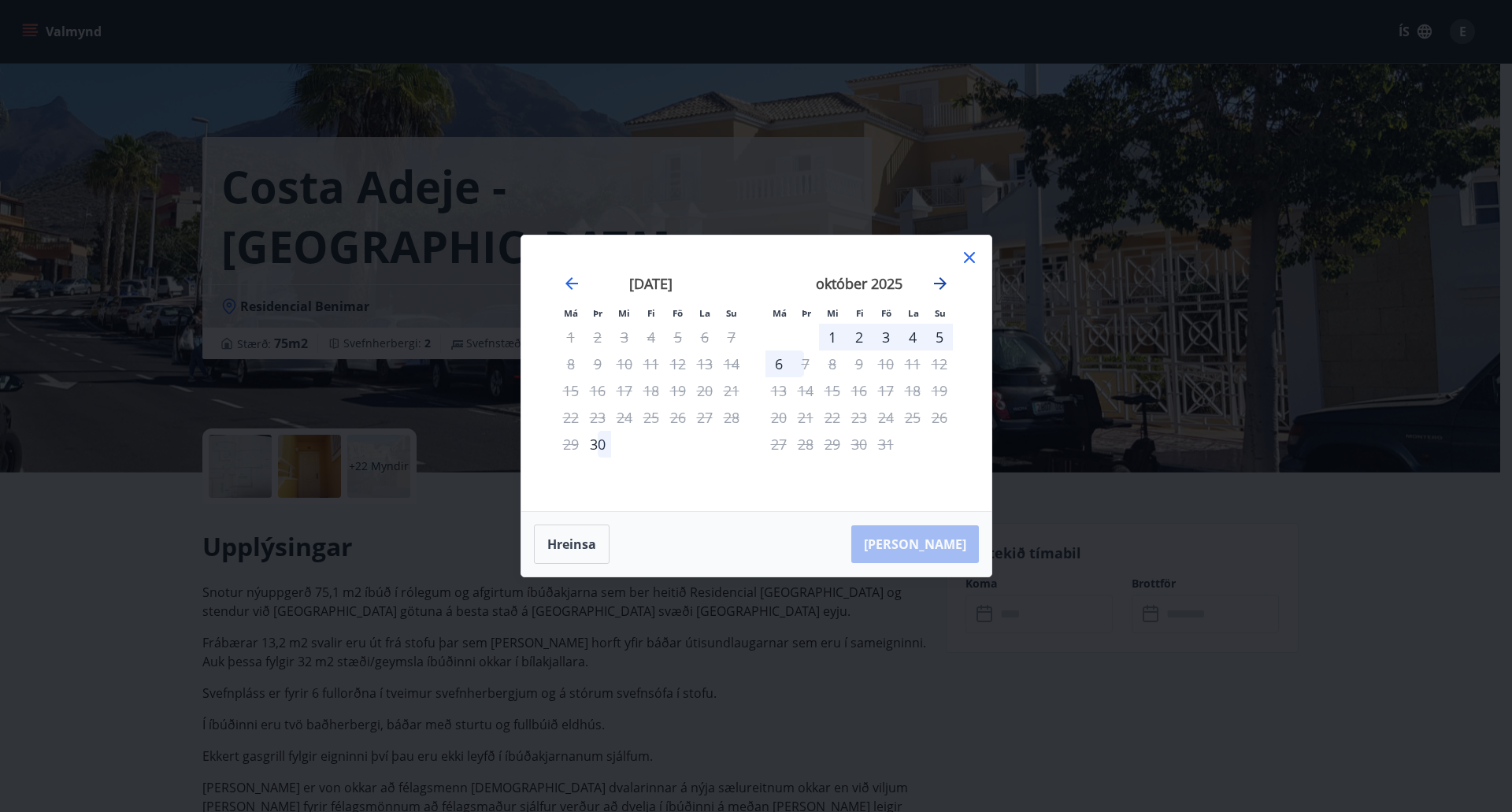
click at [939, 284] on icon "Move forward to switch to the next month." at bounding box center [940, 283] width 12 height 12
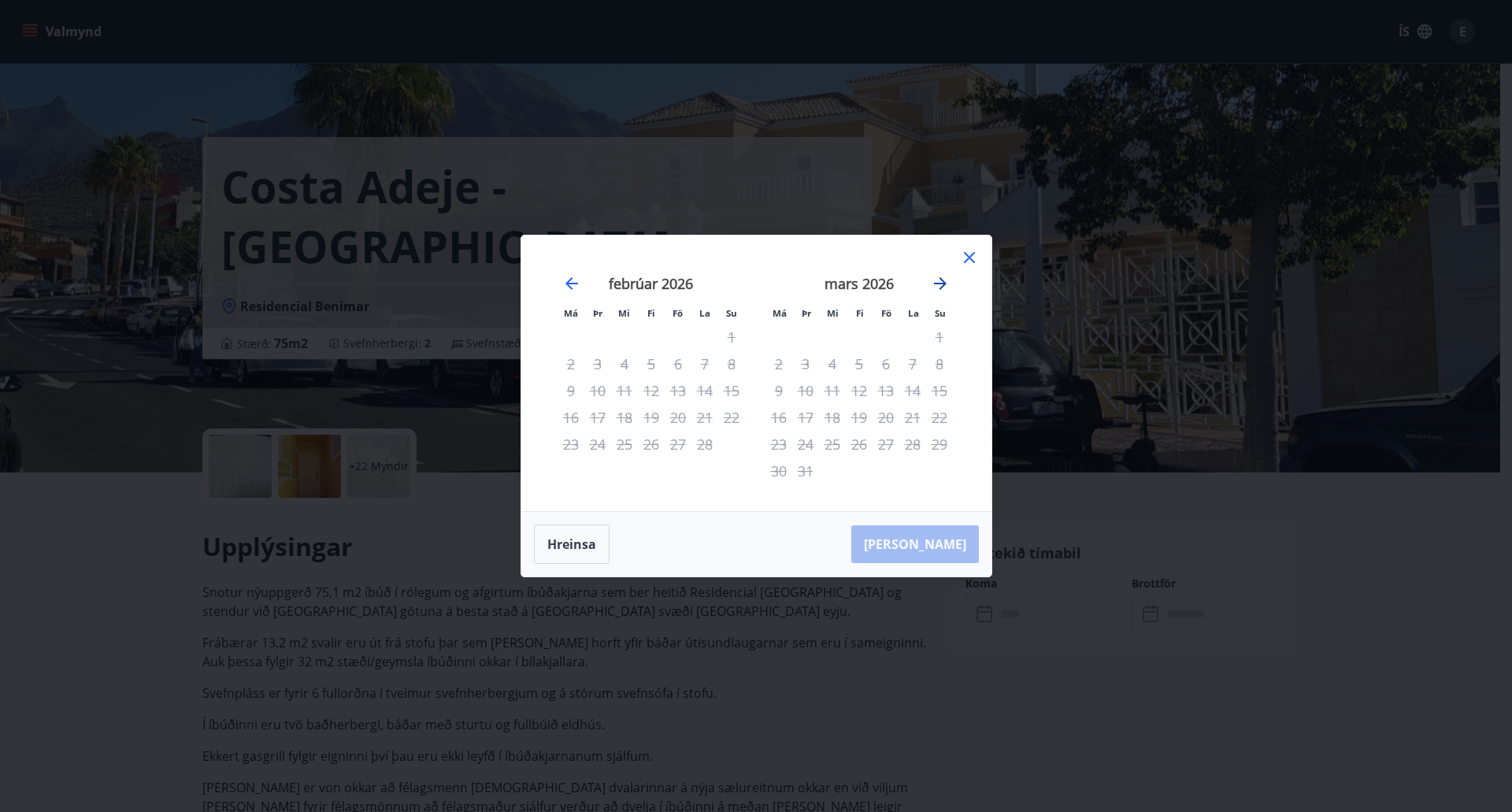
click at [939, 284] on icon "Move forward to switch to the next month." at bounding box center [940, 283] width 12 height 12
click at [943, 278] on icon "Move forward to switch to the next month." at bounding box center [940, 283] width 19 height 19
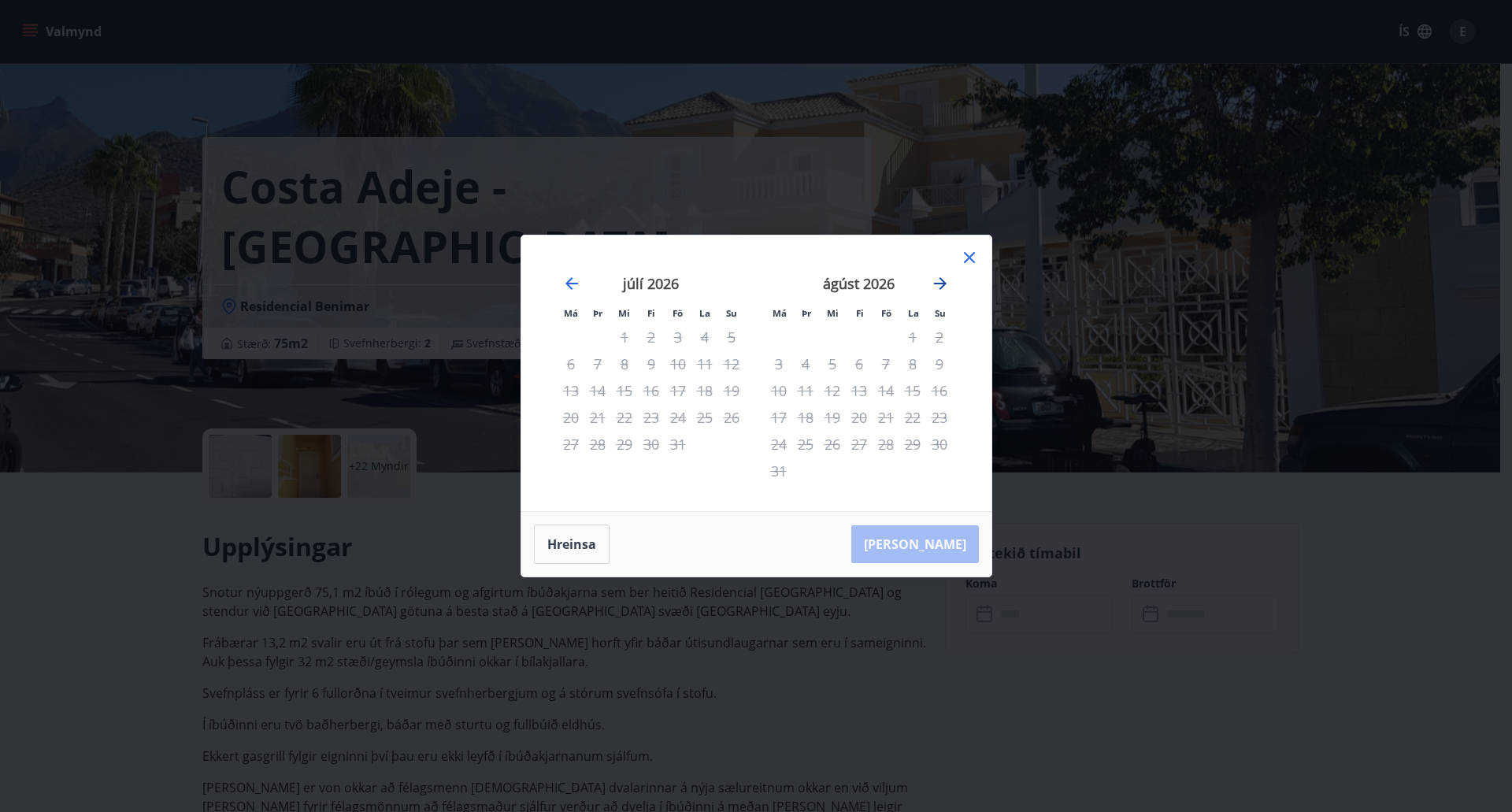
click at [943, 278] on icon "Move forward to switch to the next month." at bounding box center [940, 283] width 19 height 19
click at [963, 257] on icon at bounding box center [969, 257] width 19 height 19
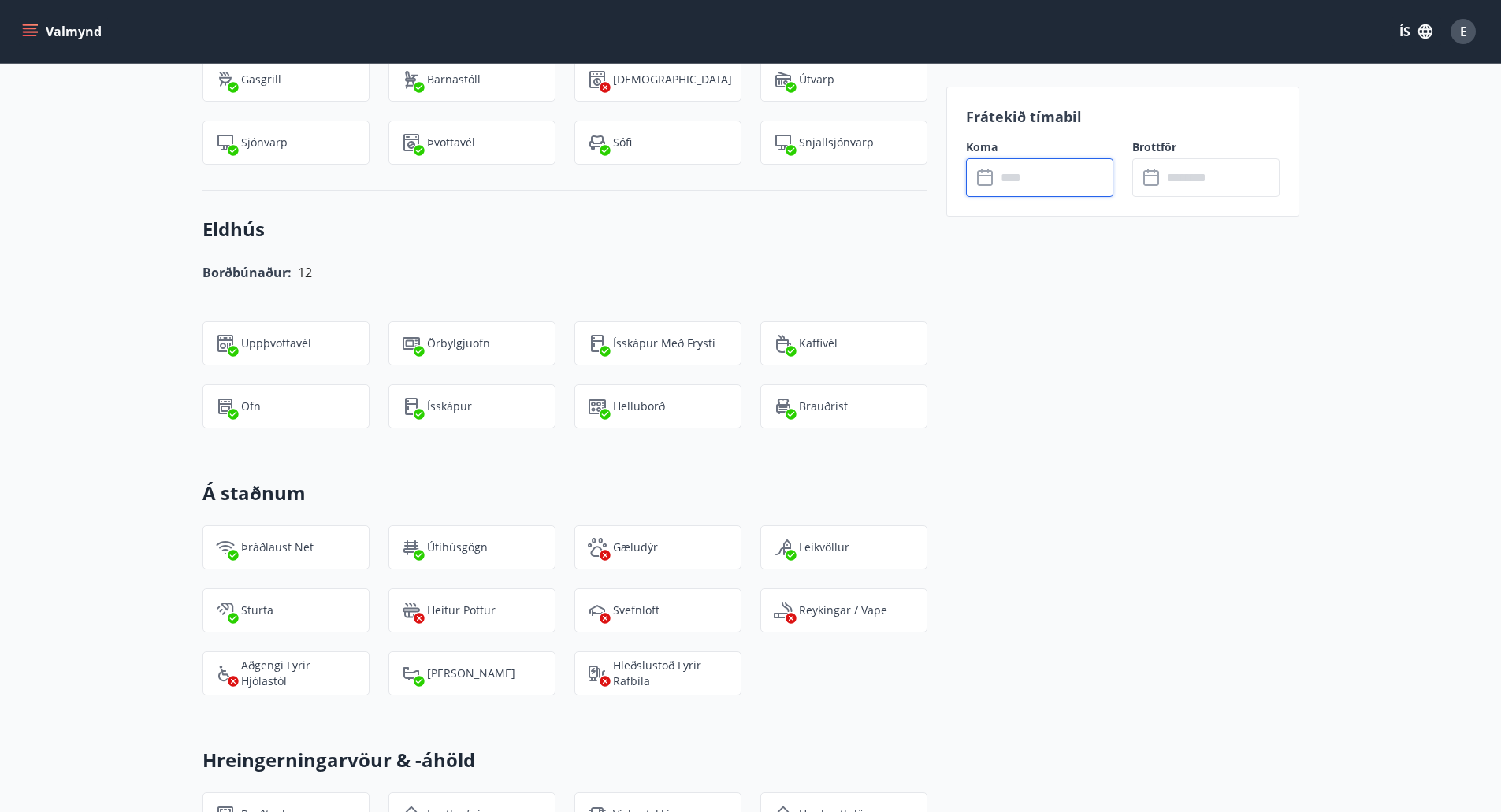
scroll to position [1812, 0]
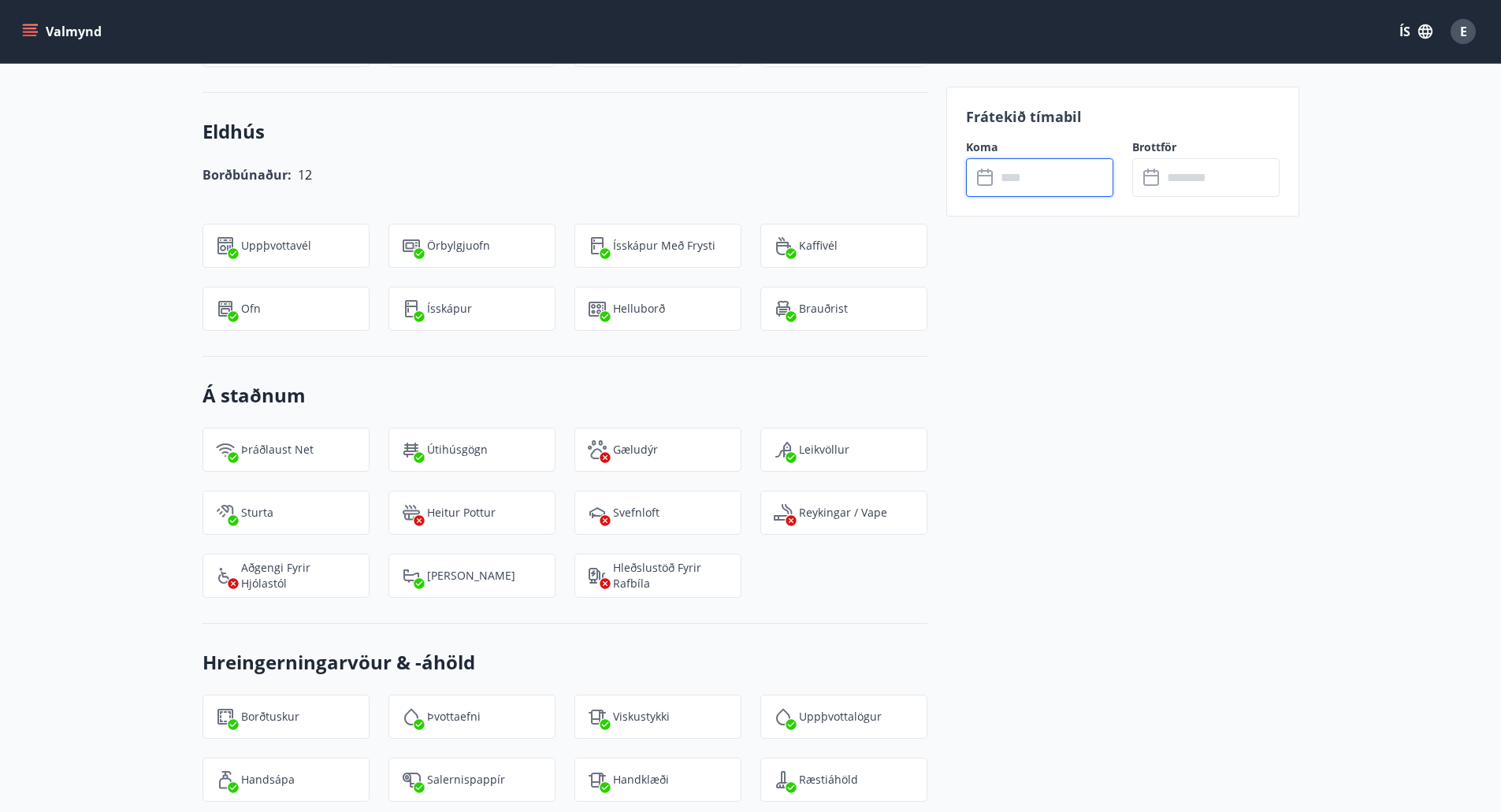
click at [25, 23] on button "Valmynd" at bounding box center [63, 31] width 89 height 29
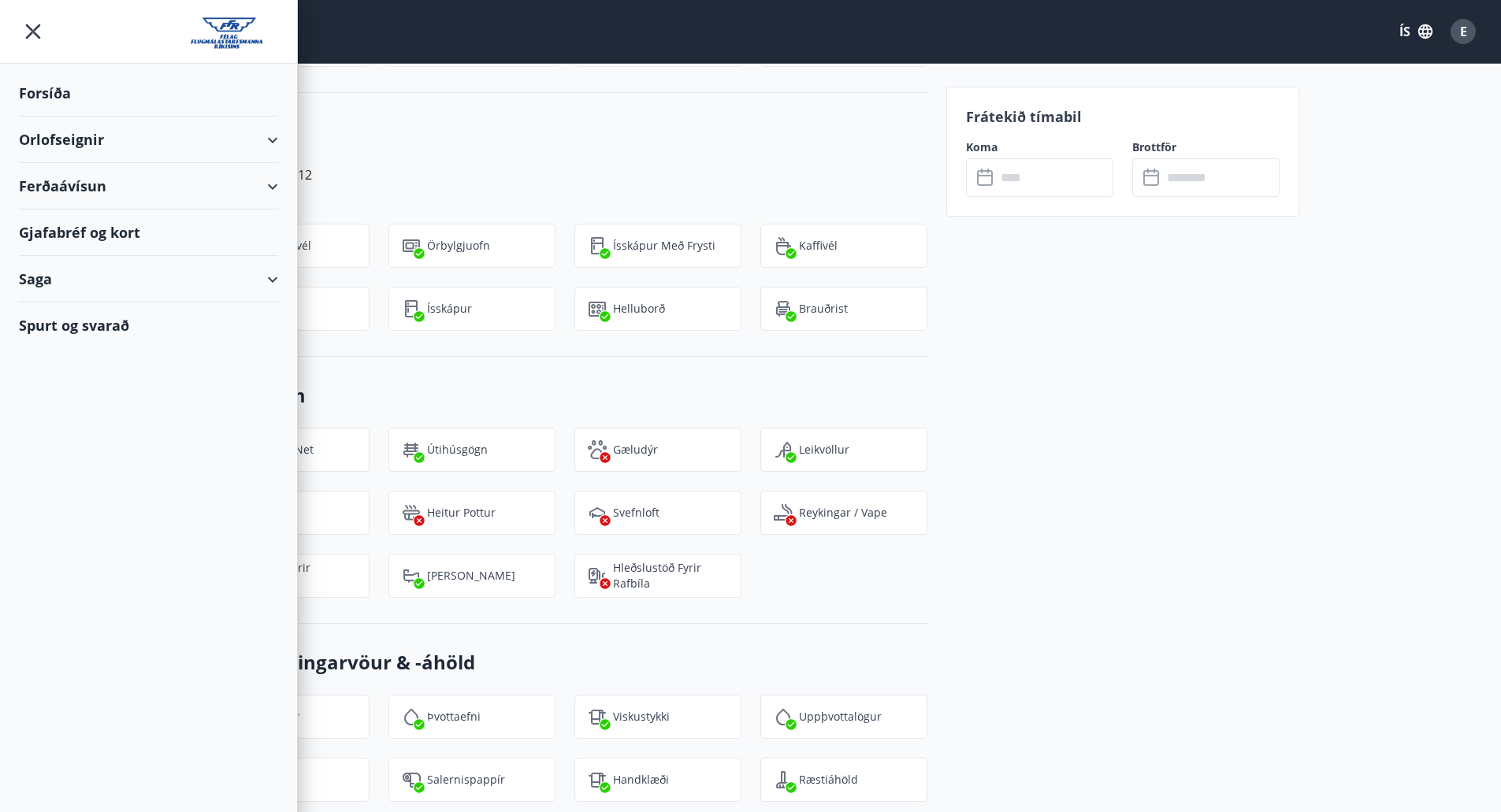
click at [35, 89] on div "Forsíða" at bounding box center [148, 93] width 259 height 47
